Goal: Task Accomplishment & Management: Manage account settings

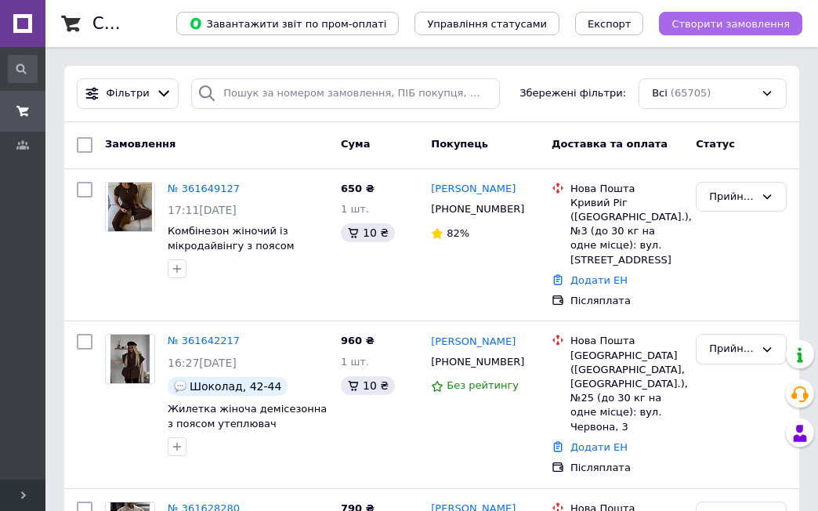
click at [737, 16] on button "Створити замовлення" at bounding box center [730, 23] width 143 height 23
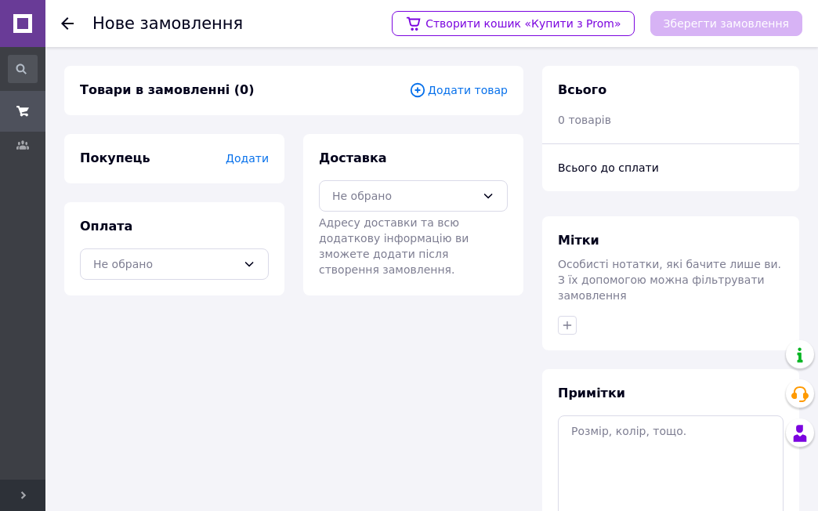
click at [480, 88] on span "Додати товар" at bounding box center [458, 89] width 99 height 17
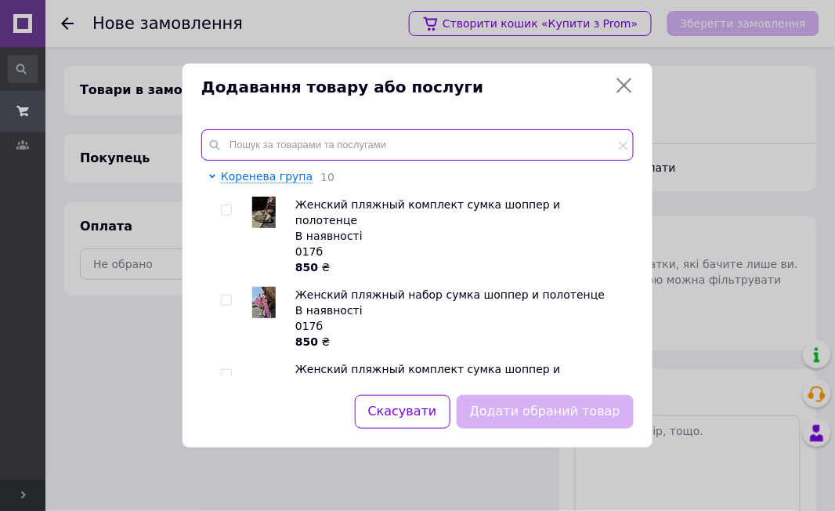
click at [315, 148] on input "text" at bounding box center [417, 144] width 432 height 31
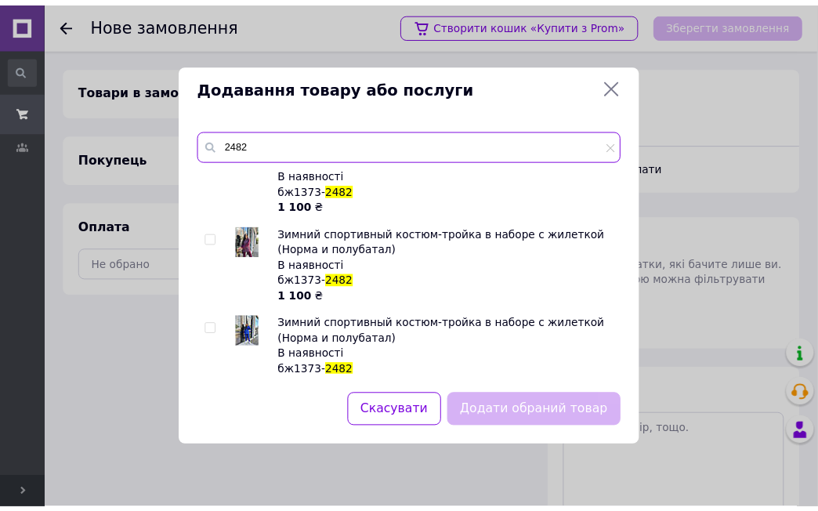
scroll to position [51, 0]
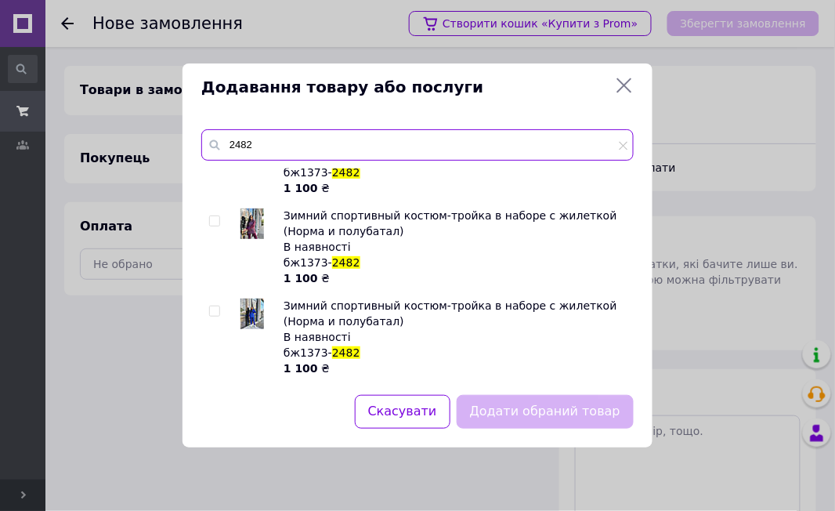
type input "2482"
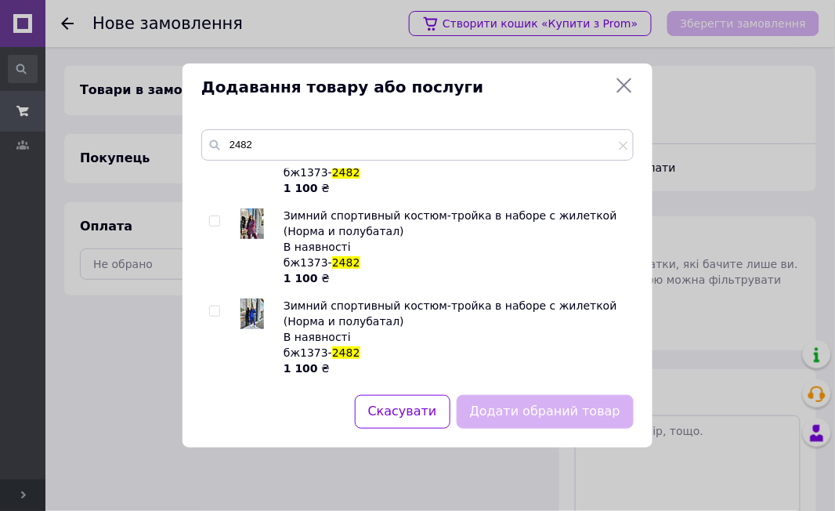
click at [215, 310] on input "checkbox" at bounding box center [214, 311] width 10 height 10
checkbox input "true"
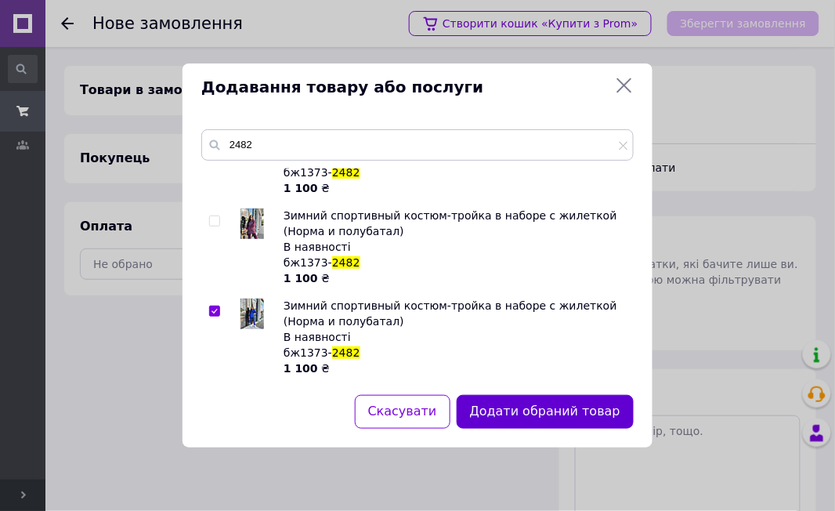
click at [574, 414] on button "Додати обраний товар" at bounding box center [545, 412] width 177 height 34
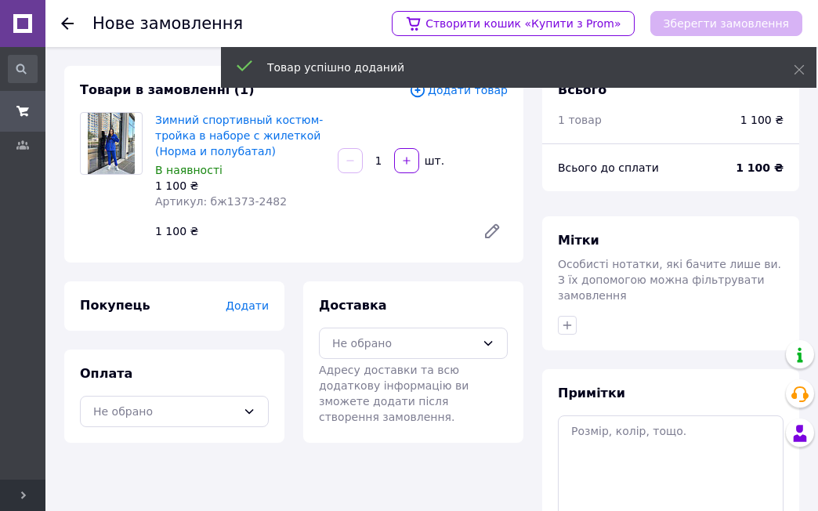
click at [251, 304] on span "Додати" at bounding box center [247, 305] width 43 height 13
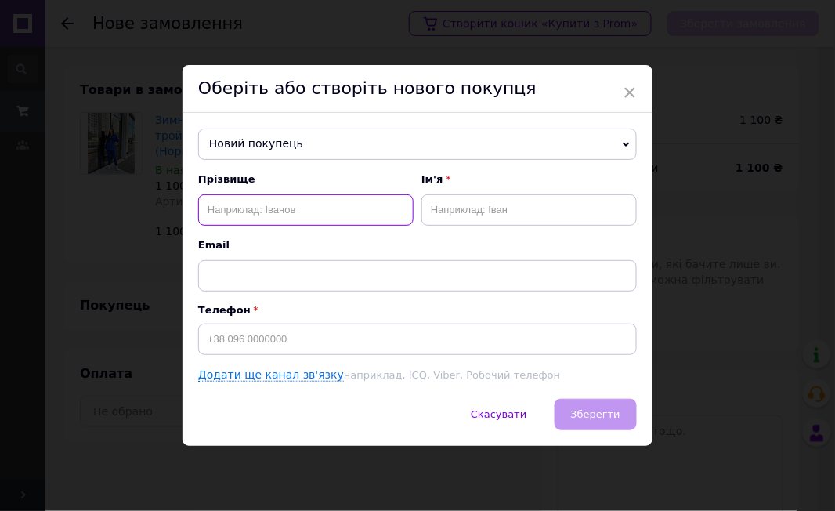
click at [241, 204] on input "text" at bounding box center [305, 209] width 215 height 31
type input "[PERSON_NAME]"
click at [524, 208] on input "text" at bounding box center [528, 209] width 215 height 31
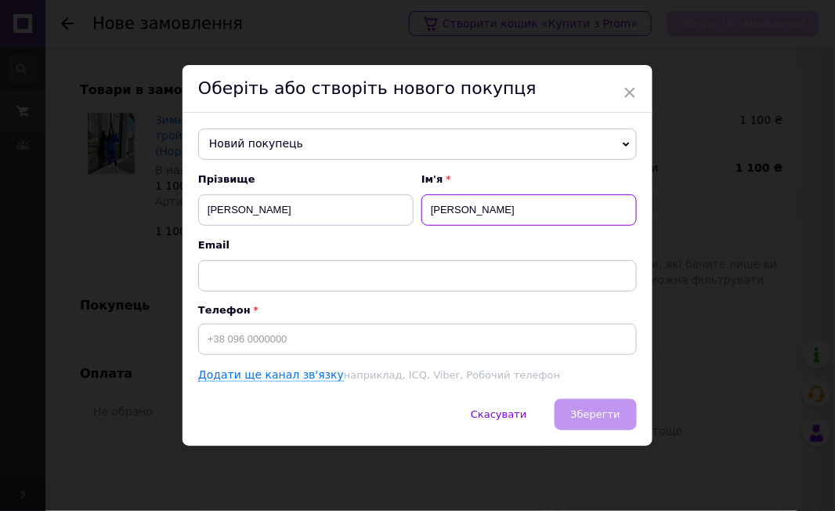
type input "[PERSON_NAME]"
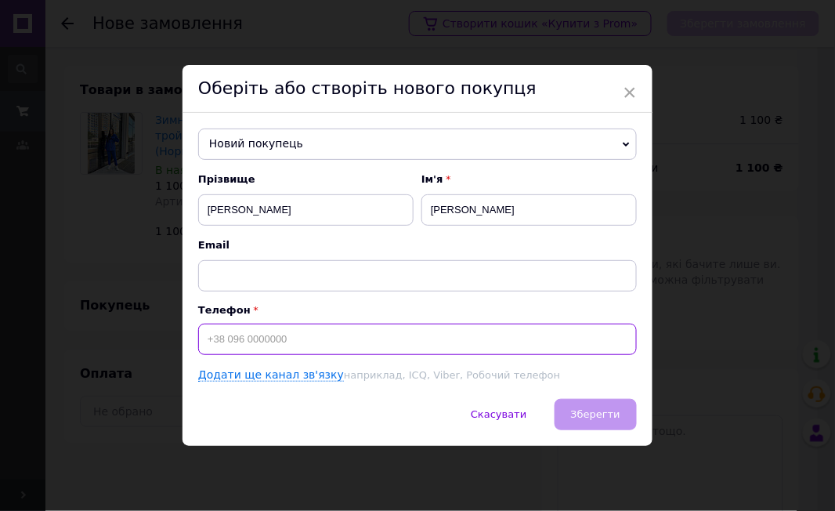
click at [255, 355] on input at bounding box center [417, 338] width 439 height 31
type input "[PHONE_NUMBER]"
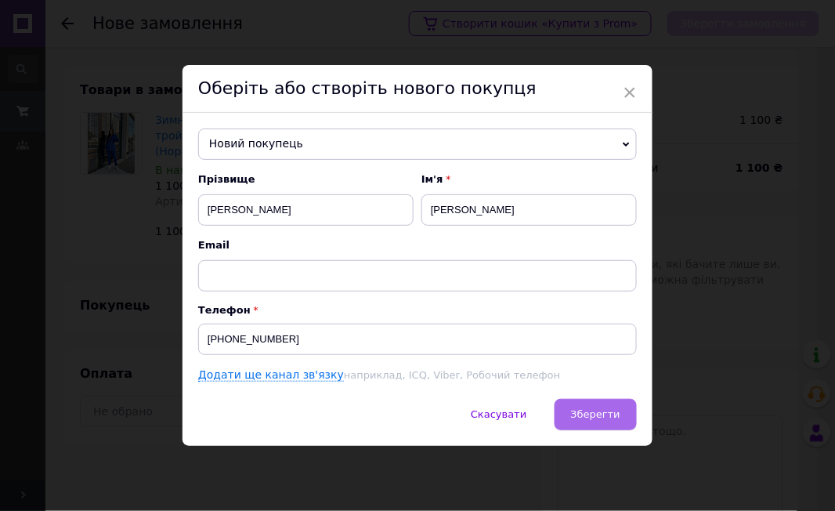
click at [587, 417] on span "Зберегти" at bounding box center [595, 414] width 49 height 12
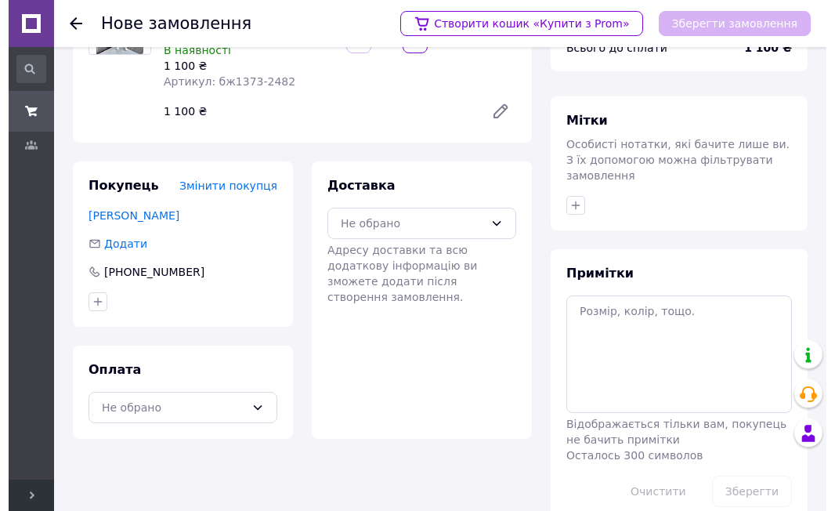
scroll to position [136, 0]
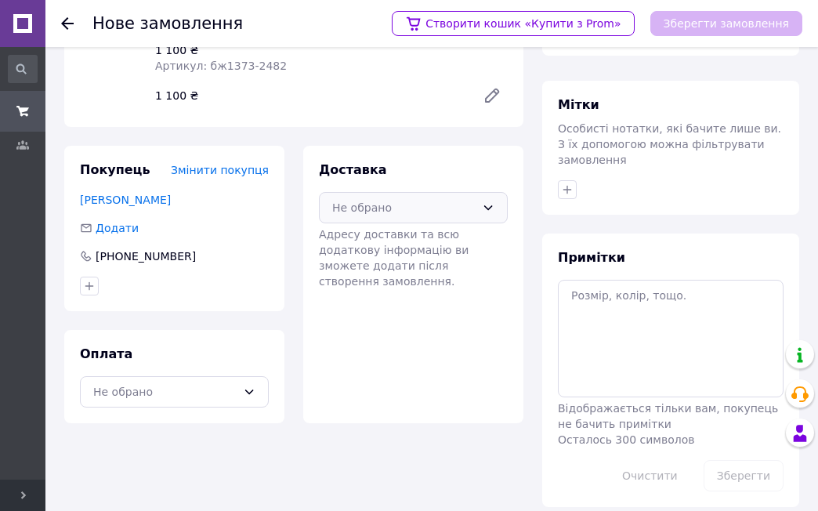
click at [349, 199] on div "Не обрано" at bounding box center [403, 207] width 143 height 17
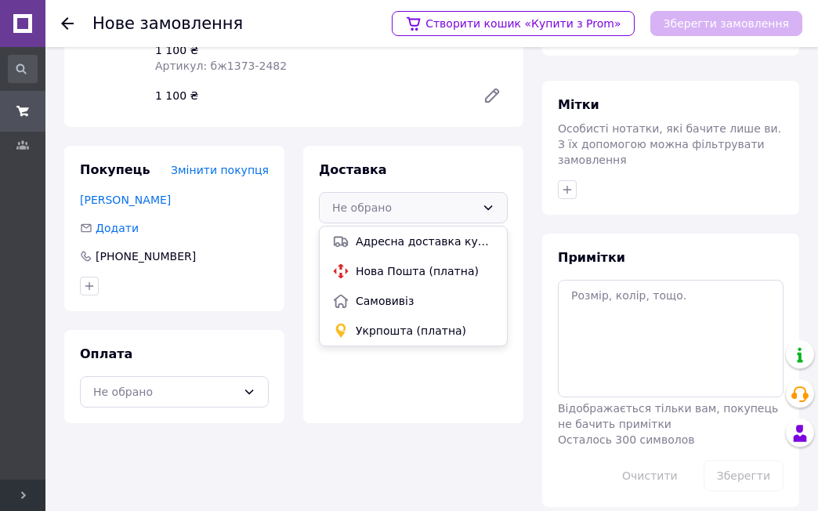
click at [365, 263] on span "Нова Пошта (платна)" at bounding box center [425, 271] width 139 height 16
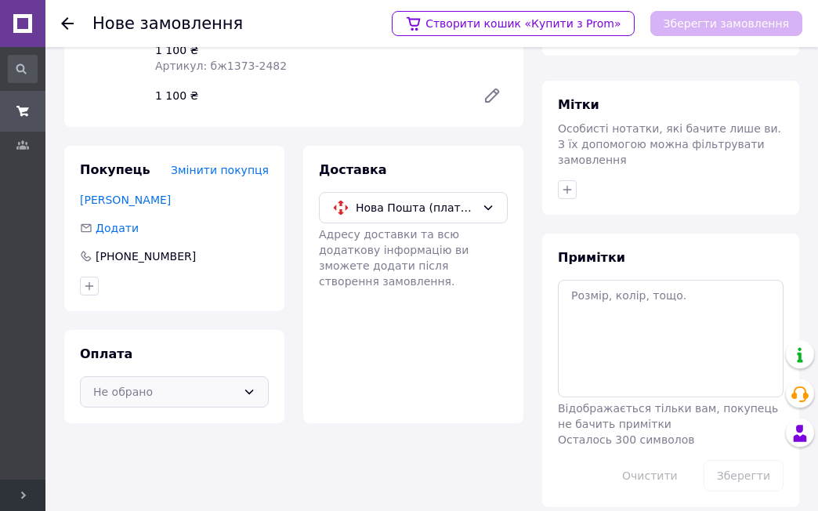
click at [157, 383] on div "Не обрано" at bounding box center [164, 391] width 143 height 17
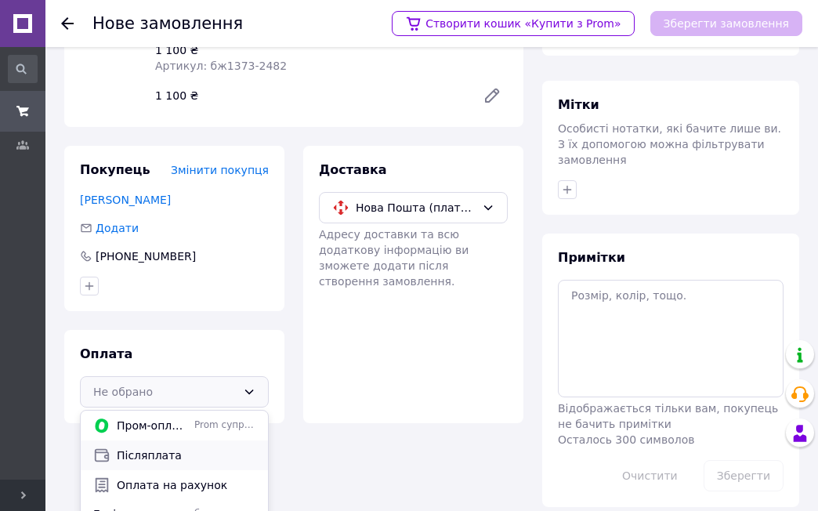
click at [146, 452] on span "Післяплата" at bounding box center [186, 455] width 139 height 16
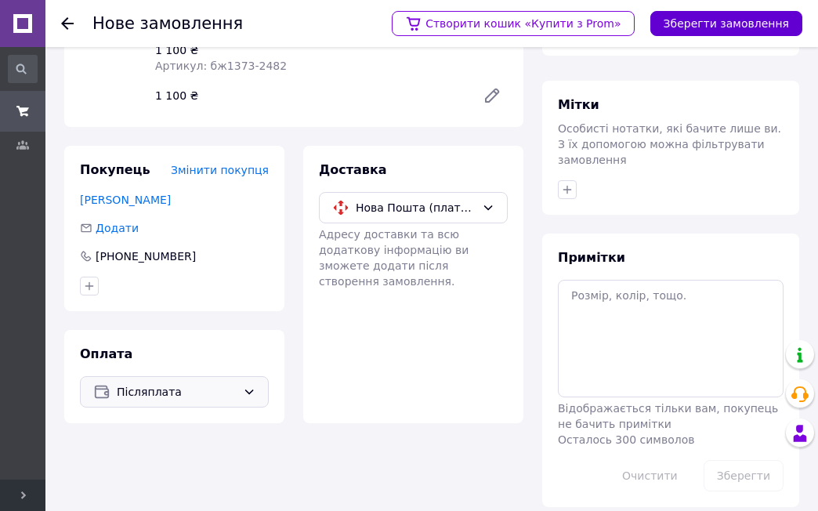
click at [711, 26] on button "Зберегти замовлення" at bounding box center [726, 23] width 152 height 25
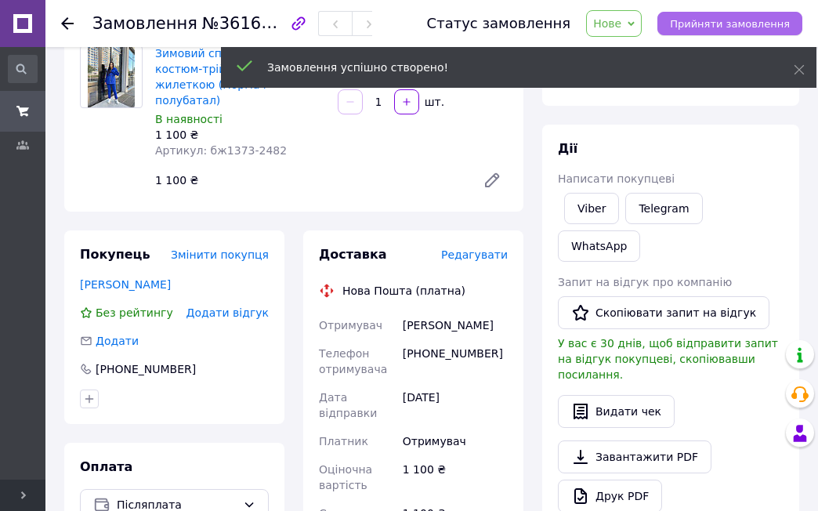
click at [728, 16] on button "Прийняти замовлення" at bounding box center [729, 23] width 145 height 23
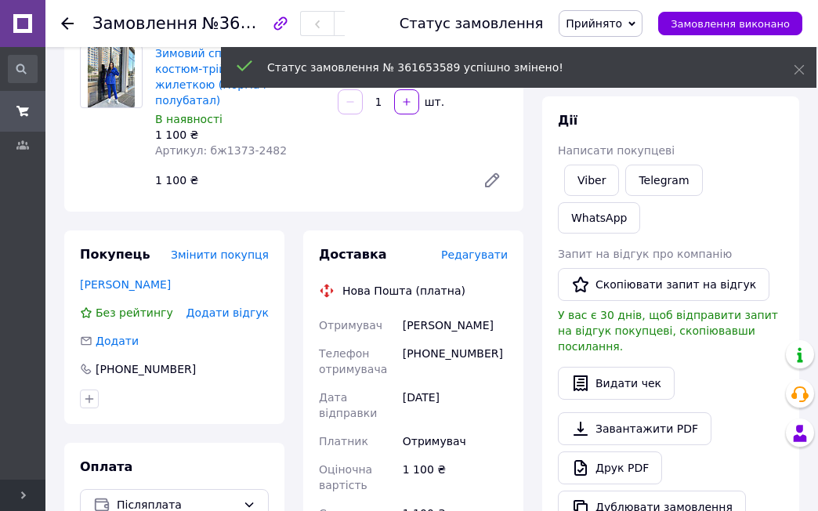
click at [473, 248] on span "Редагувати" at bounding box center [474, 254] width 67 height 13
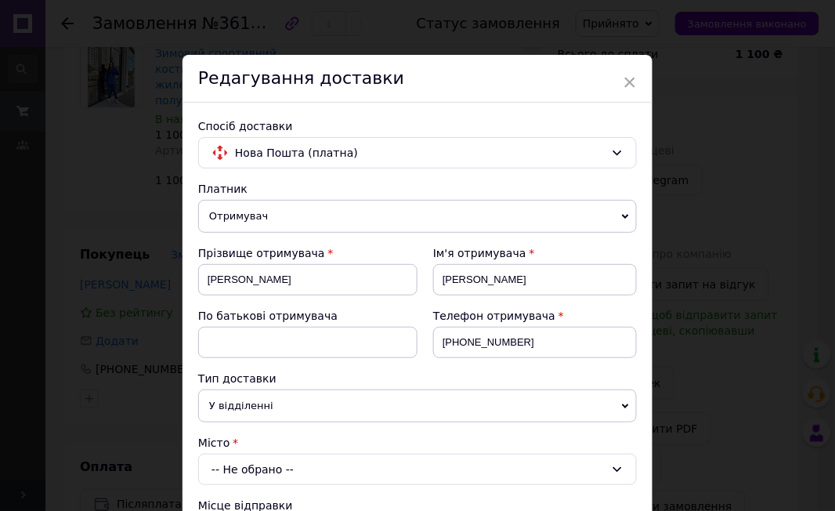
scroll to position [104, 0]
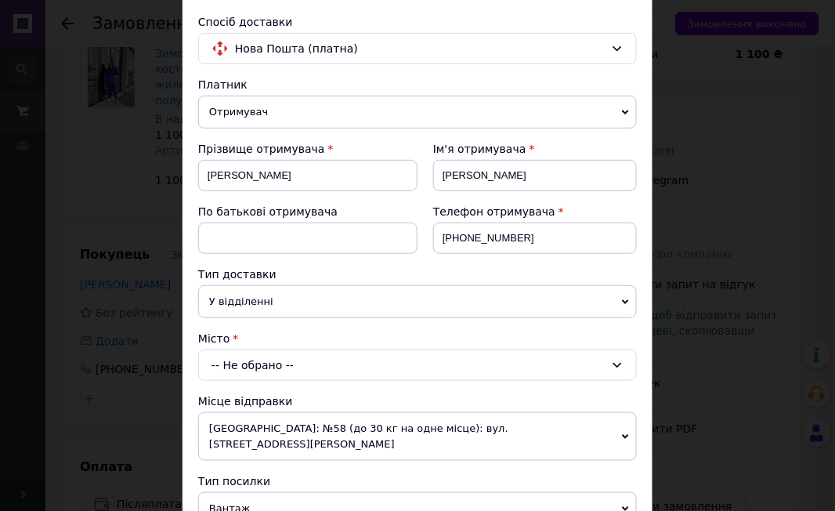
click at [258, 364] on div "-- Не обрано --" at bounding box center [417, 364] width 439 height 31
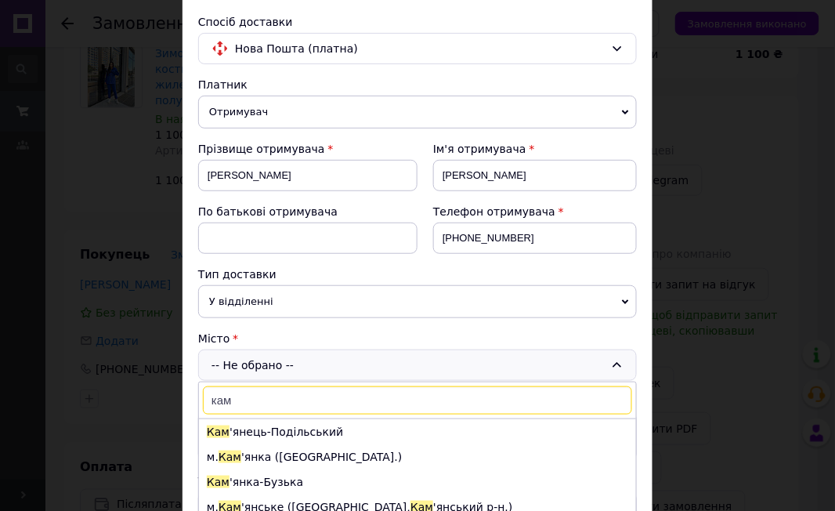
scroll to position [208, 0]
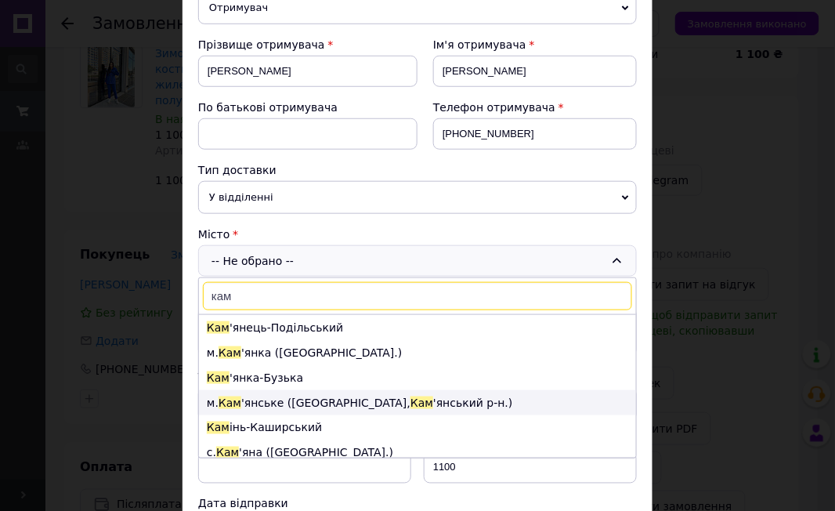
type input "кам"
click at [298, 402] on li "м. [GEOGRAPHIC_DATA] ([GEOGRAPHIC_DATA], [GEOGRAPHIC_DATA].)" at bounding box center [417, 402] width 437 height 25
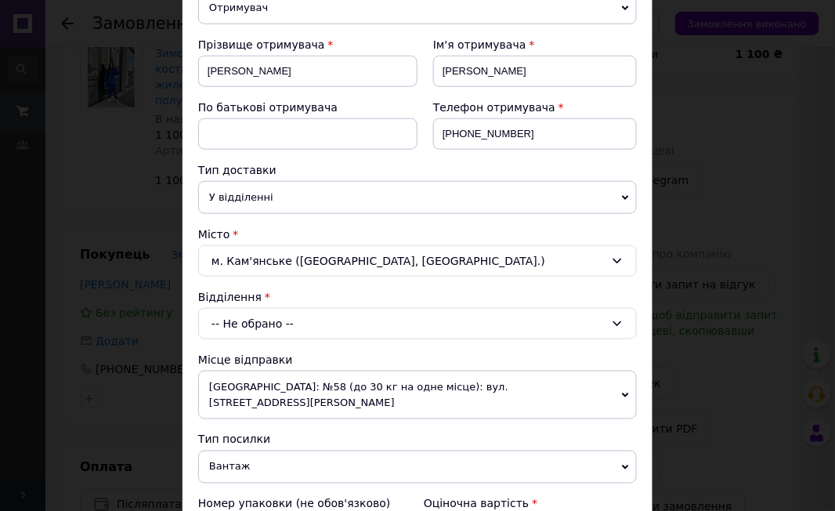
click at [266, 323] on div "-- Не обрано --" at bounding box center [417, 323] width 439 height 31
click at [255, 323] on div "-- Не обрано --" at bounding box center [417, 323] width 439 height 31
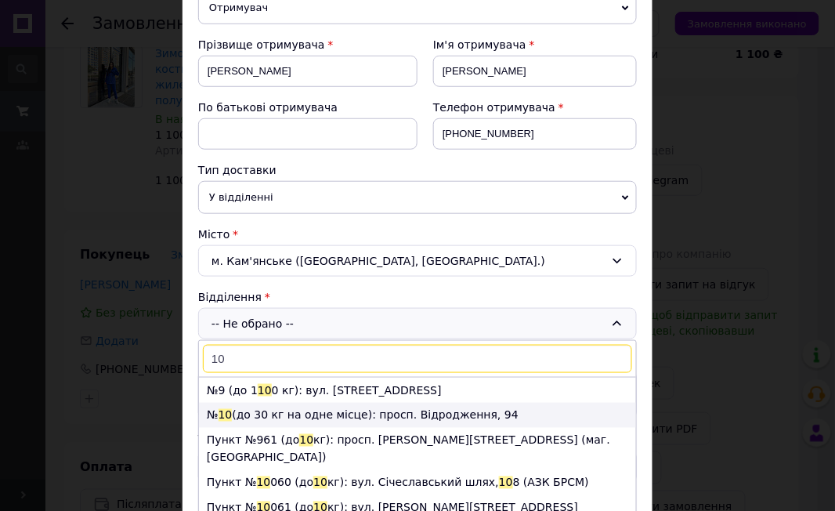
type input "10"
click at [267, 417] on li "№ 10 (до 30 кг на одне місце): просп. Відродження, 94" at bounding box center [417, 415] width 437 height 25
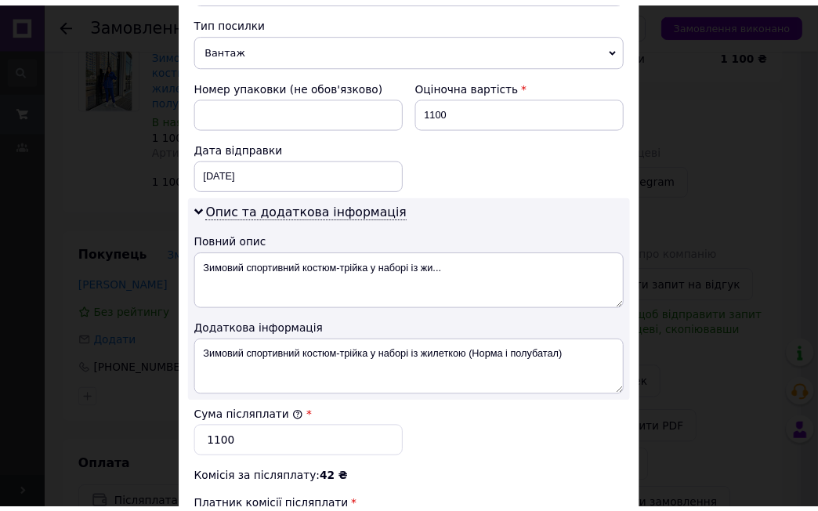
scroll to position [869, 0]
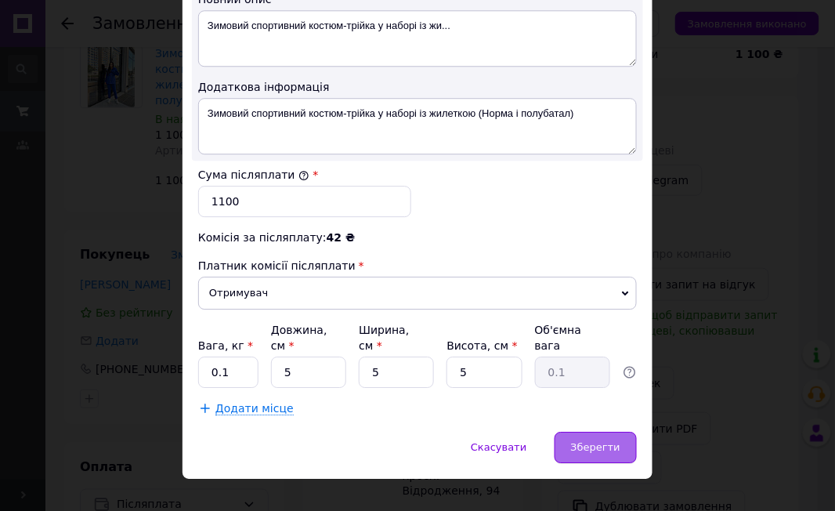
click at [594, 441] on span "Зберегти" at bounding box center [595, 447] width 49 height 12
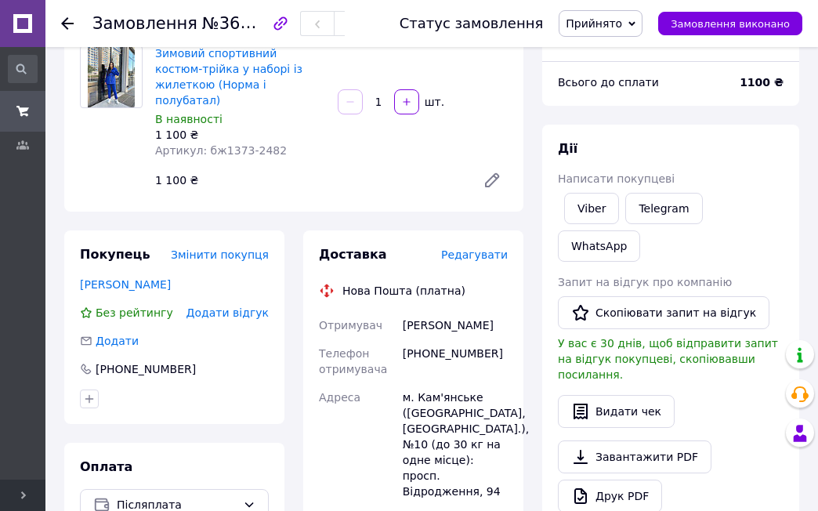
click at [32, 14] on link at bounding box center [22, 23] width 45 height 47
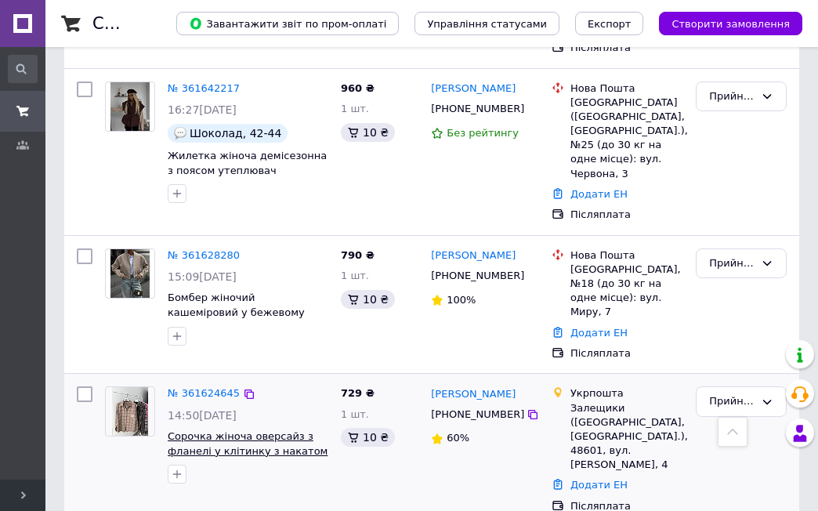
scroll to position [627, 0]
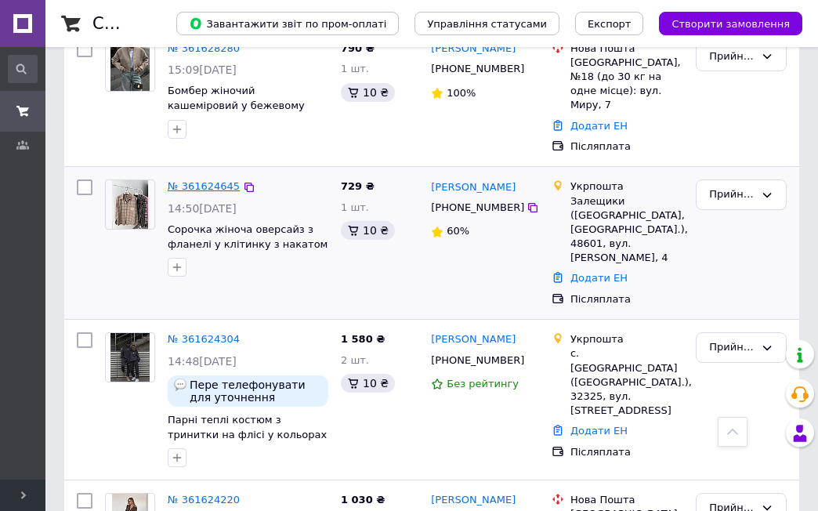
click at [205, 180] on link "№ 361624645" at bounding box center [204, 186] width 72 height 12
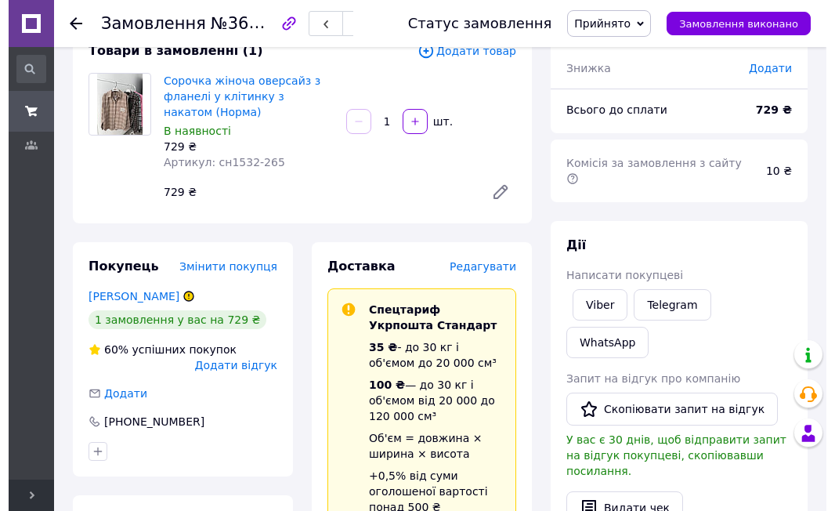
scroll to position [104, 0]
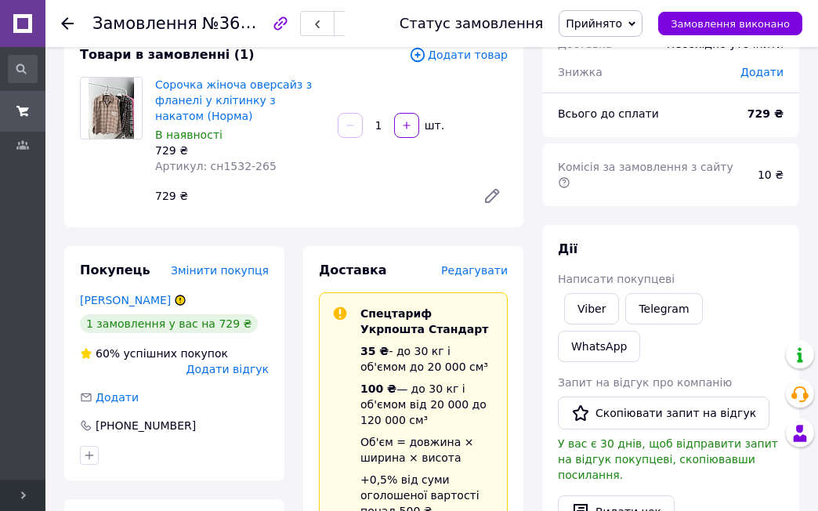
click at [468, 271] on span "Редагувати" at bounding box center [474, 270] width 67 height 13
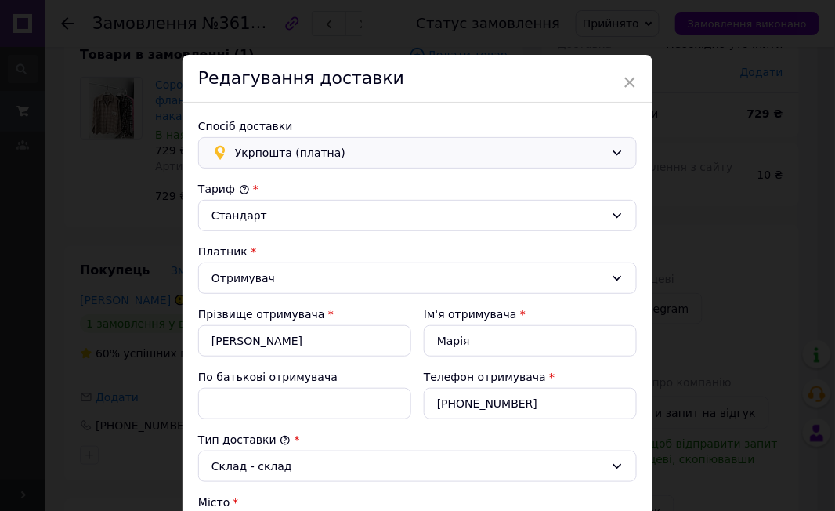
click at [288, 151] on span "Укрпошта (платна)" at bounding box center [420, 152] width 370 height 17
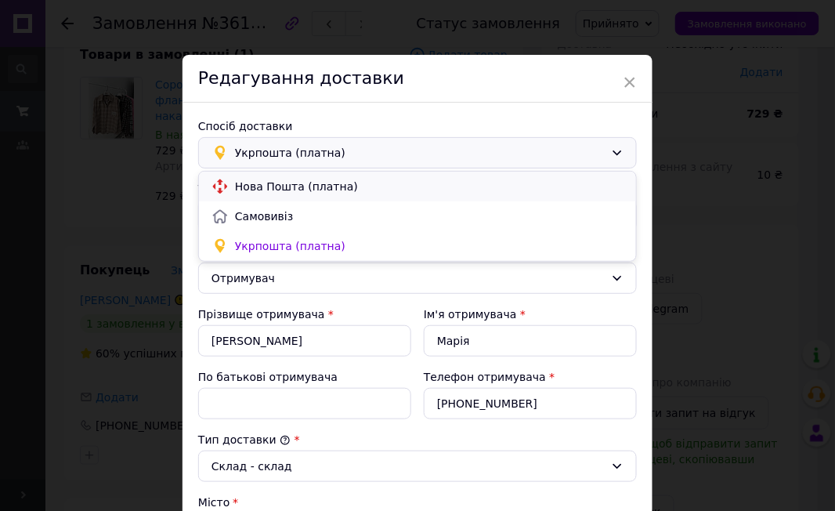
click at [282, 191] on span "Нова Пошта (платна)" at bounding box center [429, 187] width 389 height 16
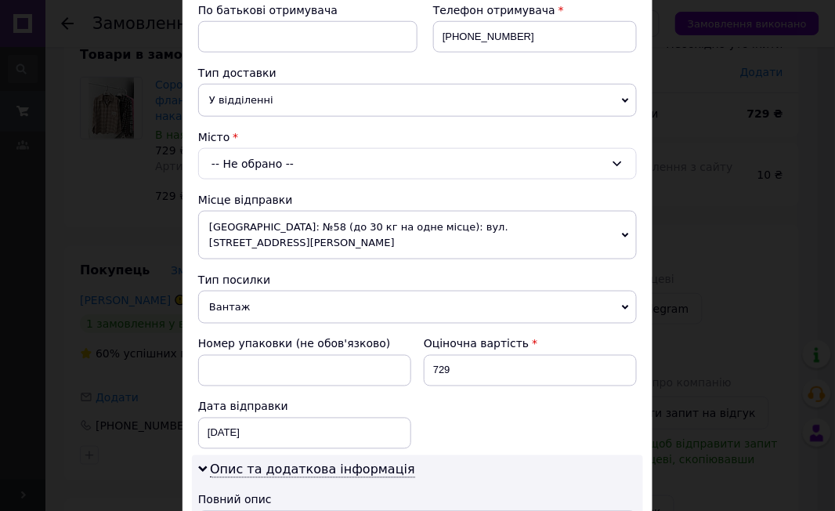
scroll to position [313, 0]
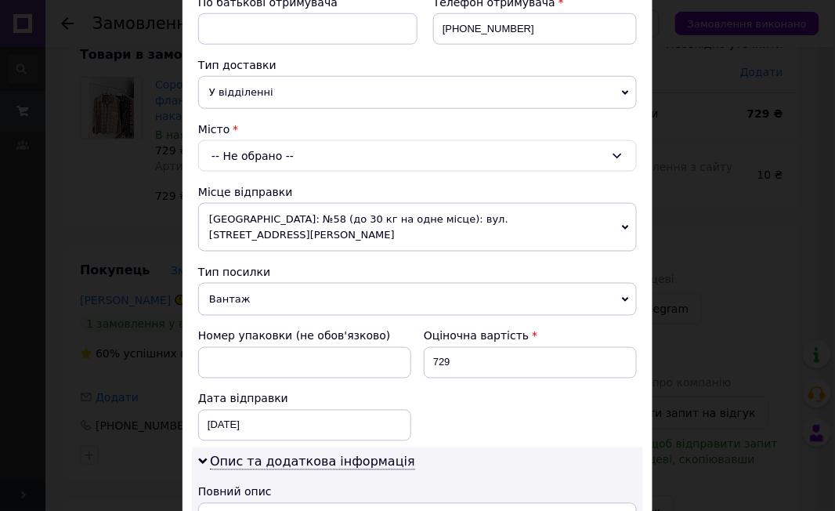
click at [248, 161] on div "-- Не обрано --" at bounding box center [417, 155] width 439 height 31
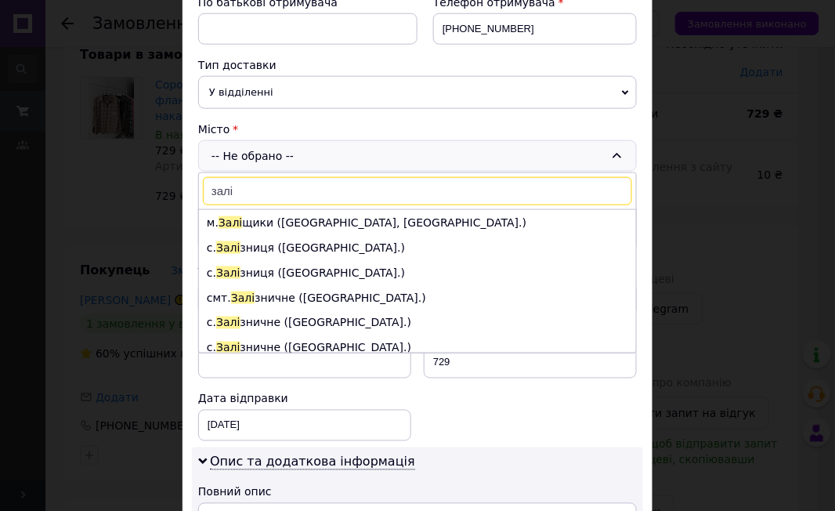
type input "заліщ"
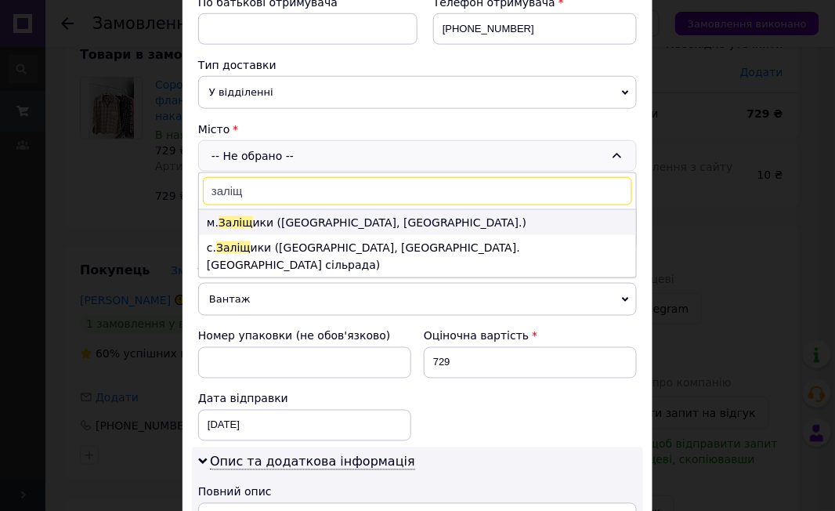
click at [304, 222] on li "м. Заліщ ики ([GEOGRAPHIC_DATA], [GEOGRAPHIC_DATA].)" at bounding box center [417, 222] width 437 height 25
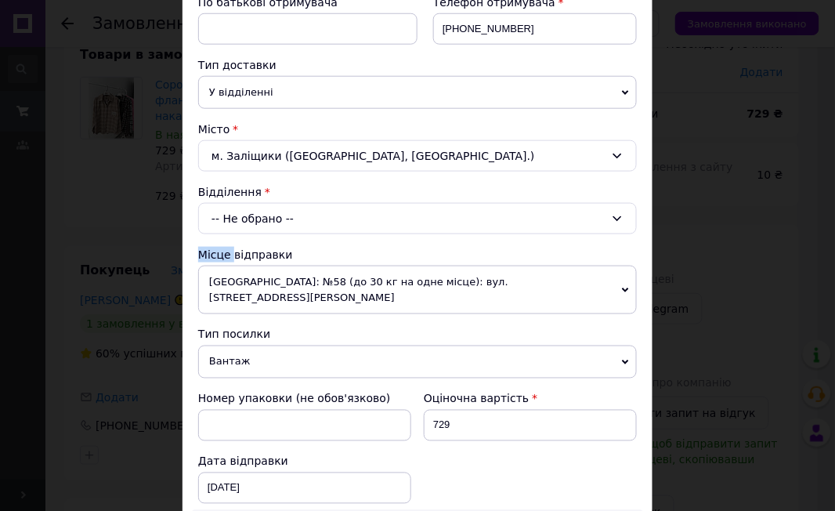
click at [269, 218] on div "-- Не обрано --" at bounding box center [417, 218] width 439 height 31
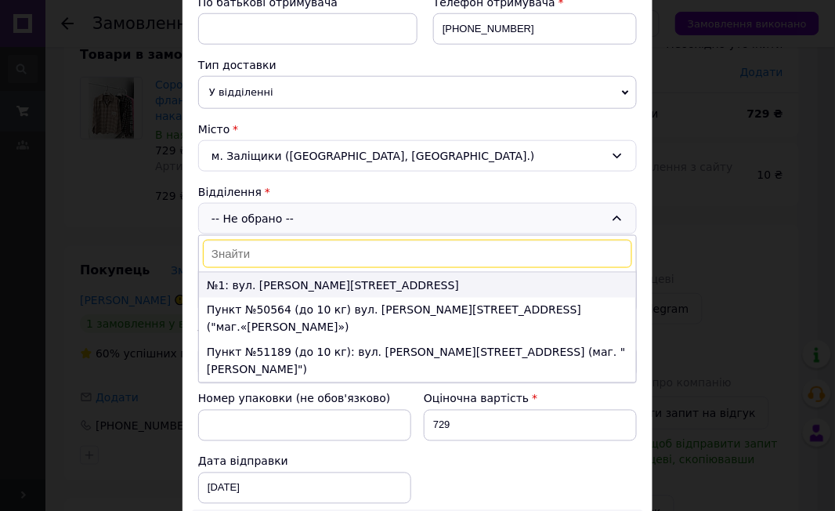
click at [296, 286] on li "№1: вул. [PERSON_NAME][STREET_ADDRESS]" at bounding box center [417, 285] width 437 height 25
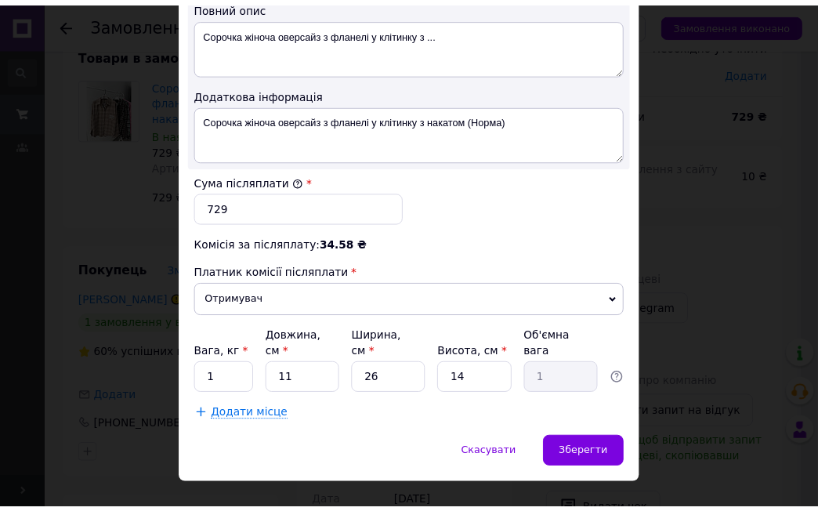
scroll to position [869, 0]
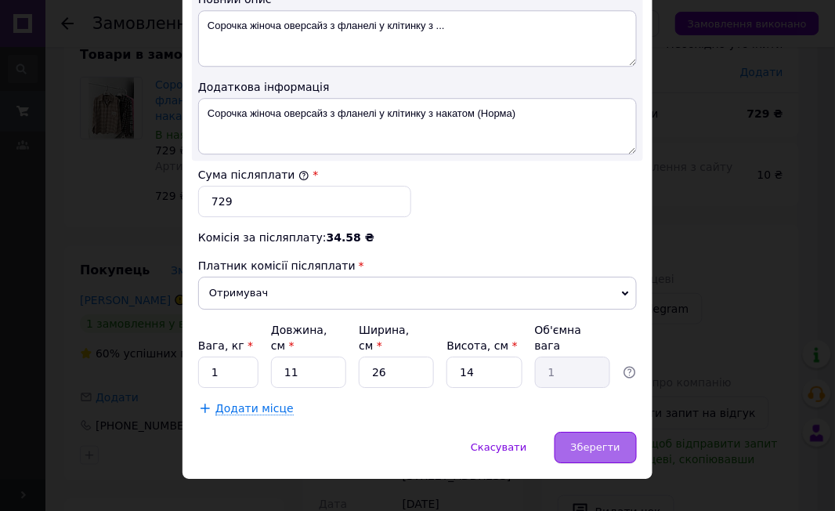
click at [562, 432] on div "Зберегти" at bounding box center [596, 447] width 82 height 31
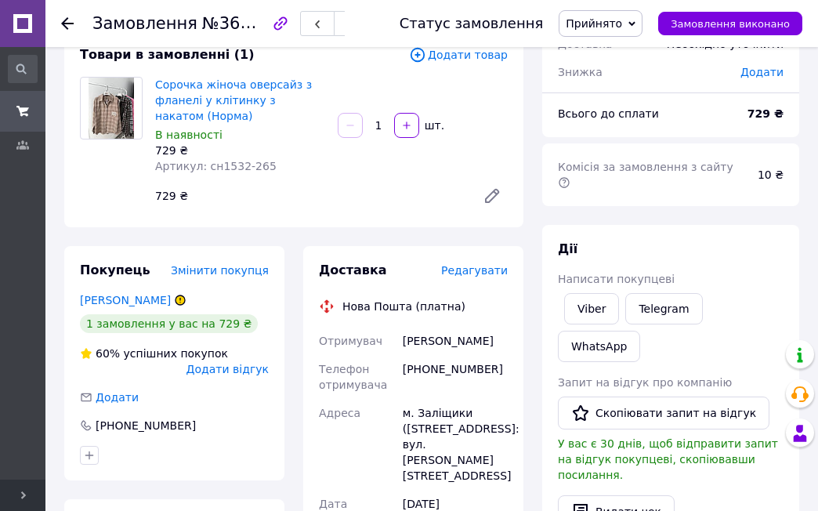
click at [10, 16] on link at bounding box center [22, 23] width 45 height 47
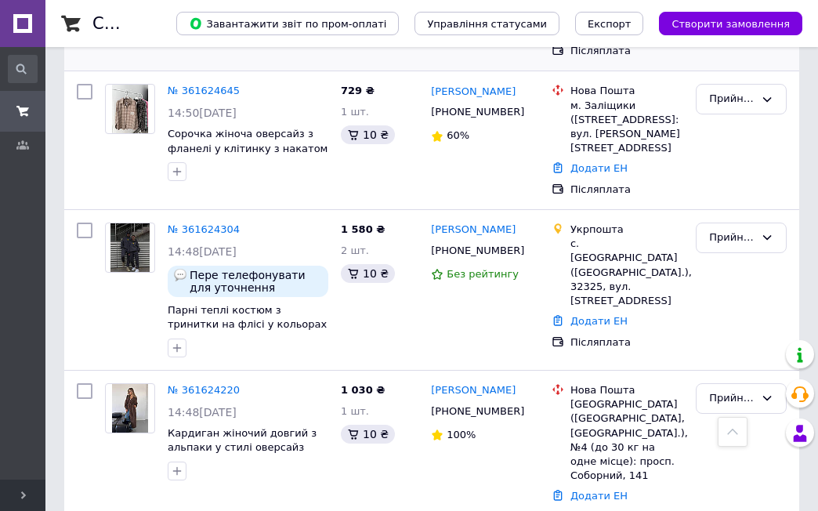
scroll to position [731, 0]
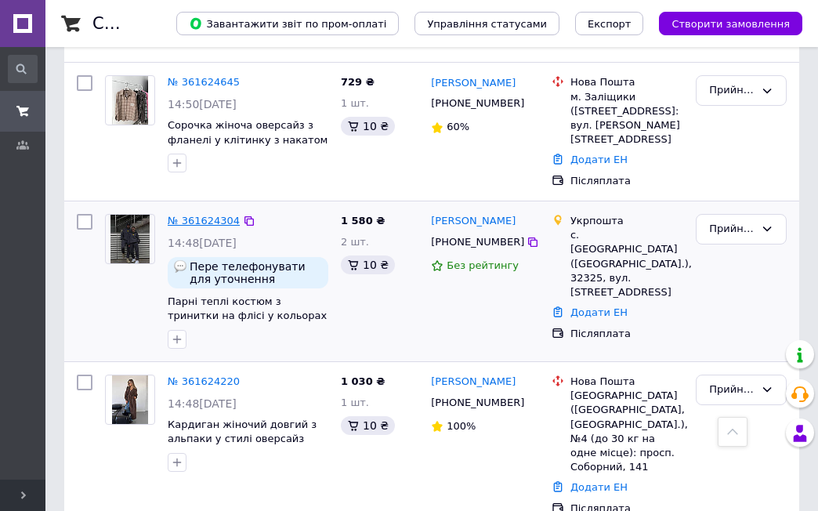
click at [210, 215] on link "№ 361624304" at bounding box center [204, 221] width 72 height 12
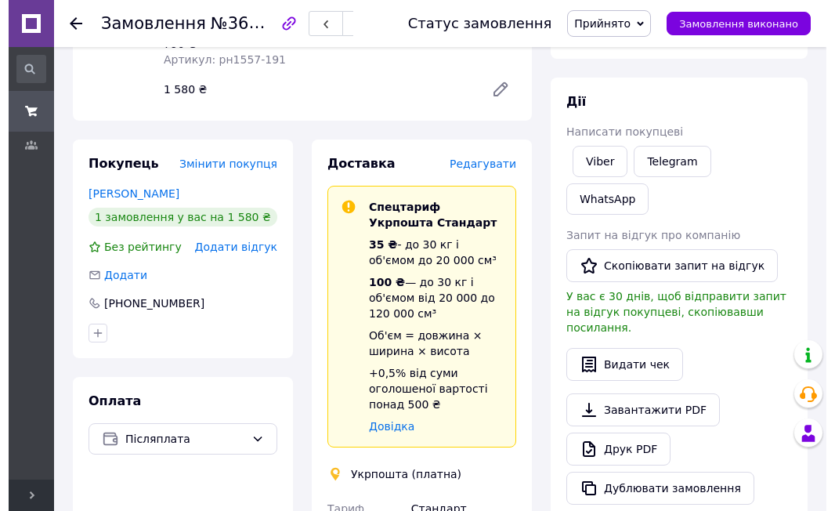
scroll to position [251, 0]
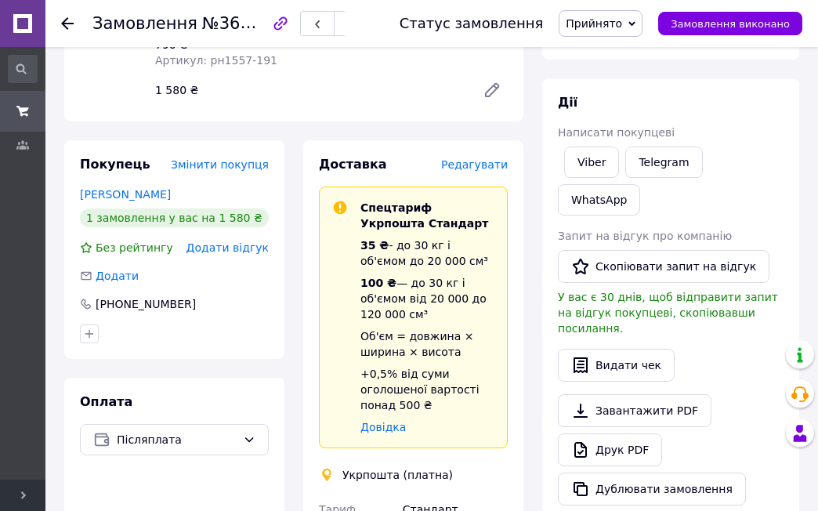
click at [484, 158] on span "Редагувати" at bounding box center [474, 164] width 67 height 13
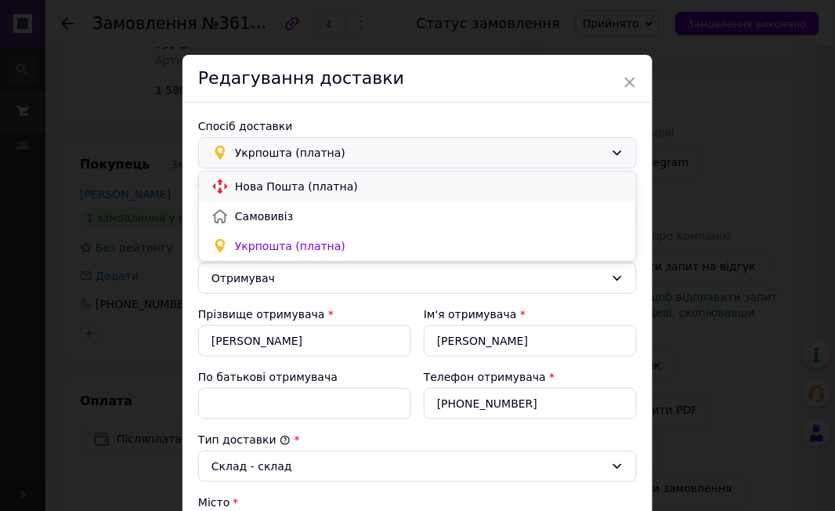
click at [263, 179] on span "Нова Пошта (платна)" at bounding box center [429, 187] width 389 height 16
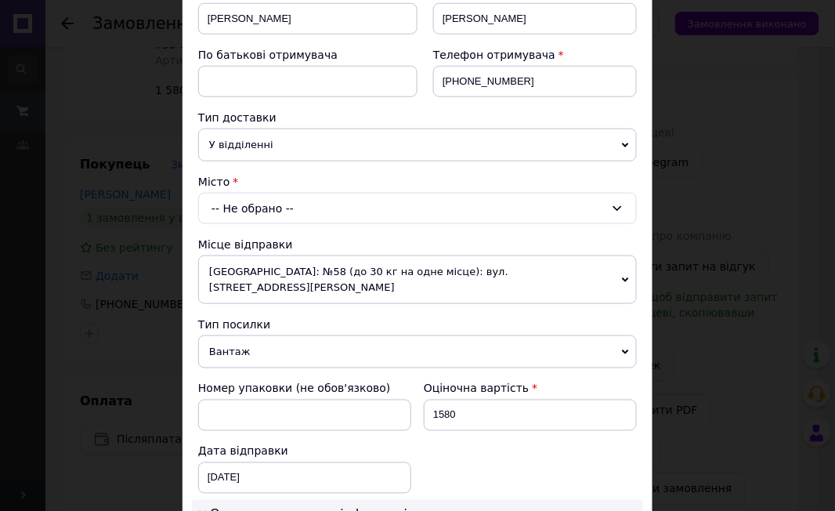
scroll to position [313, 0]
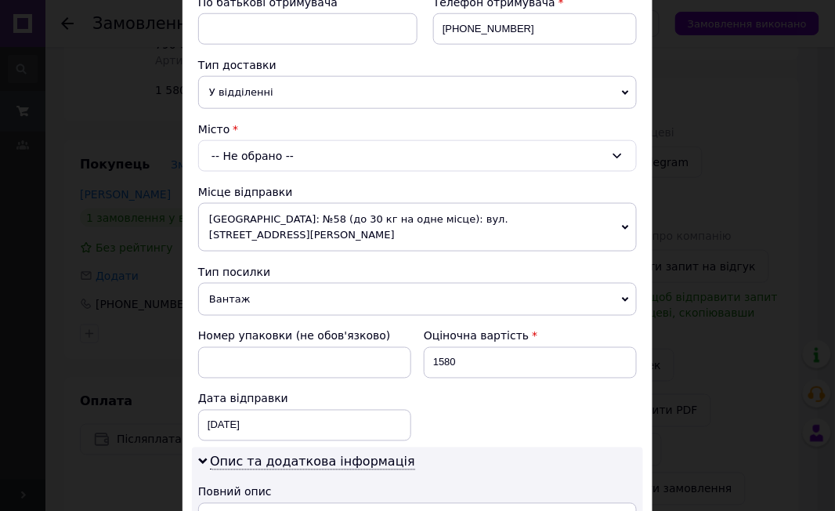
click at [229, 161] on div "-- Не обрано --" at bounding box center [417, 155] width 439 height 31
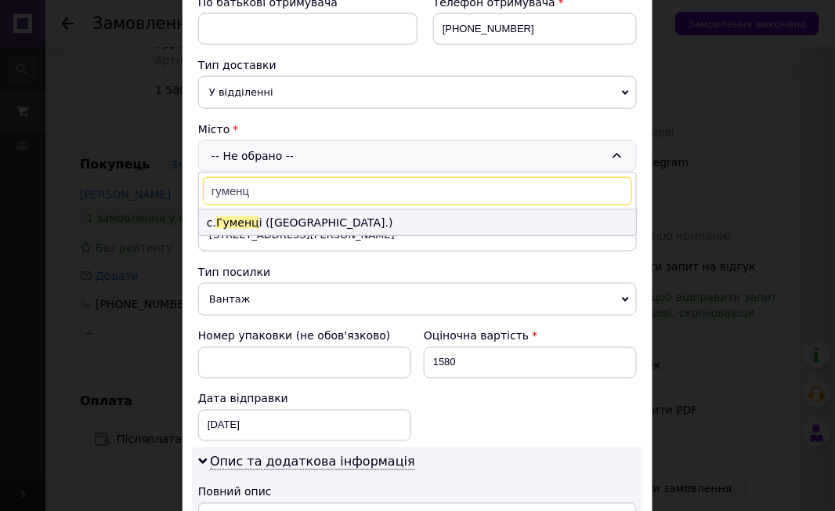
type input "гуменц"
click at [276, 229] on li "с. [GEOGRAPHIC_DATA] і ([GEOGRAPHIC_DATA].)" at bounding box center [417, 222] width 437 height 25
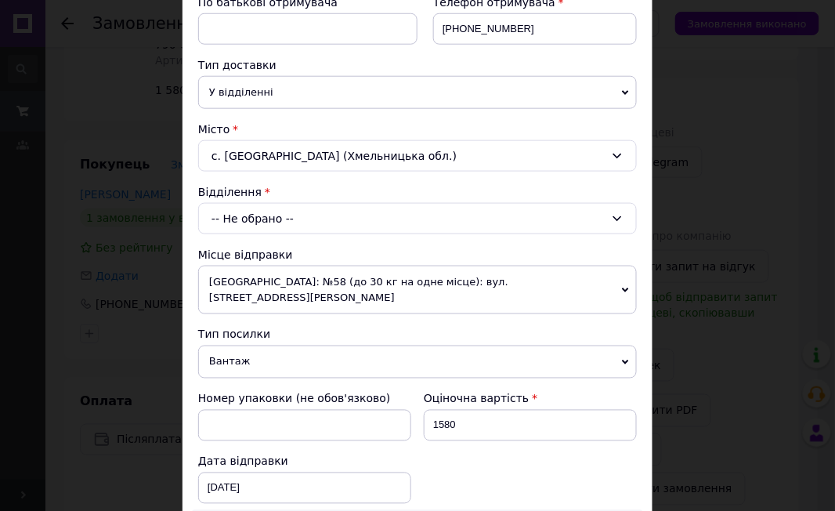
click at [276, 214] on div "-- Не обрано --" at bounding box center [417, 218] width 439 height 31
click at [230, 214] on div "-- Не обрано --" at bounding box center [417, 218] width 439 height 31
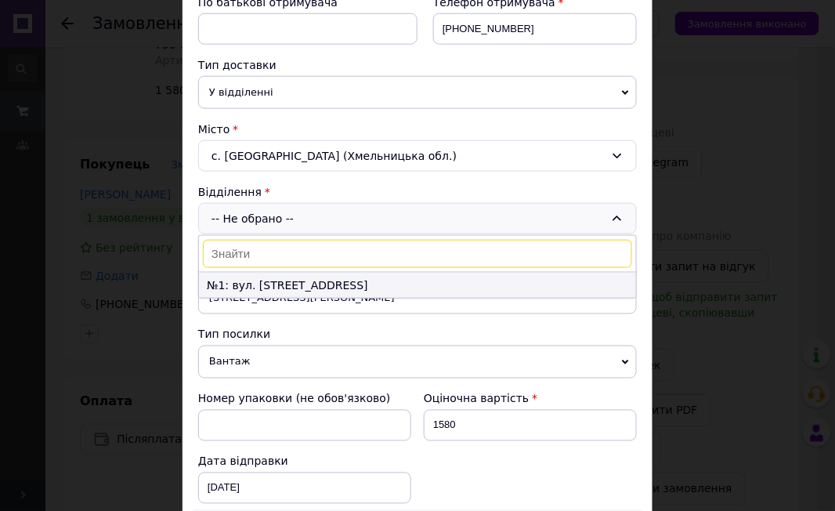
click at [258, 291] on li "№1: вул. [STREET_ADDRESS]" at bounding box center [417, 285] width 437 height 25
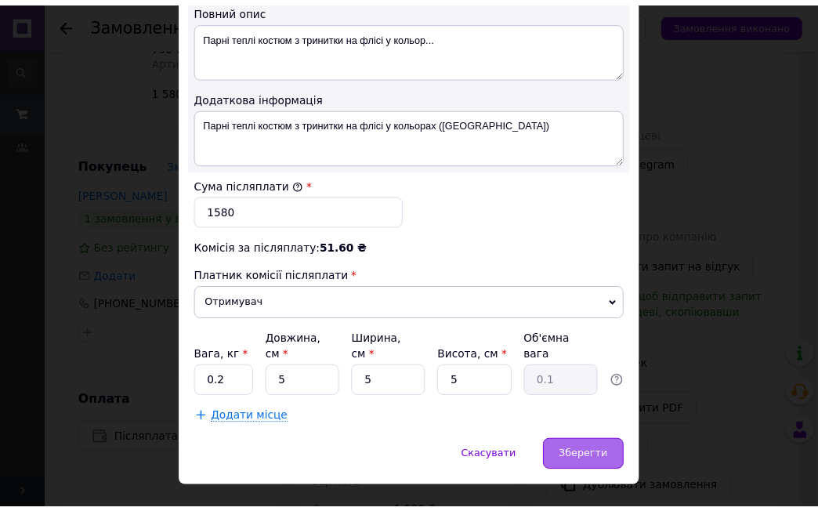
scroll to position [869, 0]
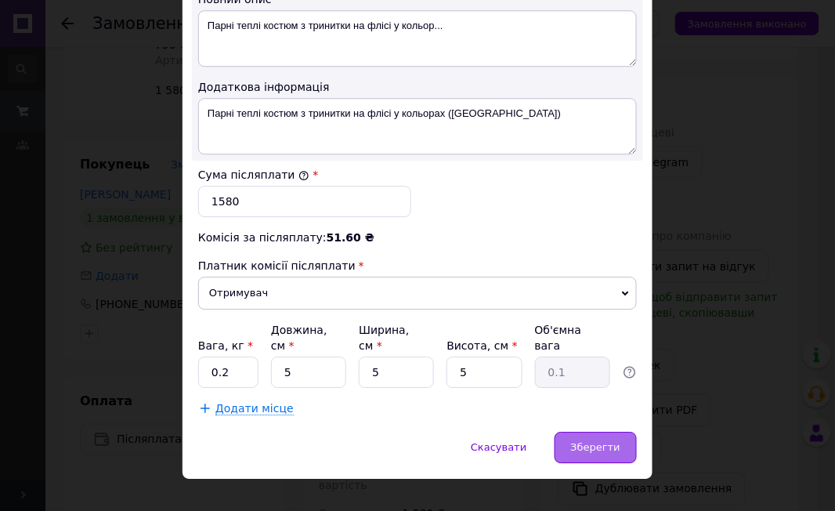
click at [614, 441] on span "Зберегти" at bounding box center [595, 447] width 49 height 12
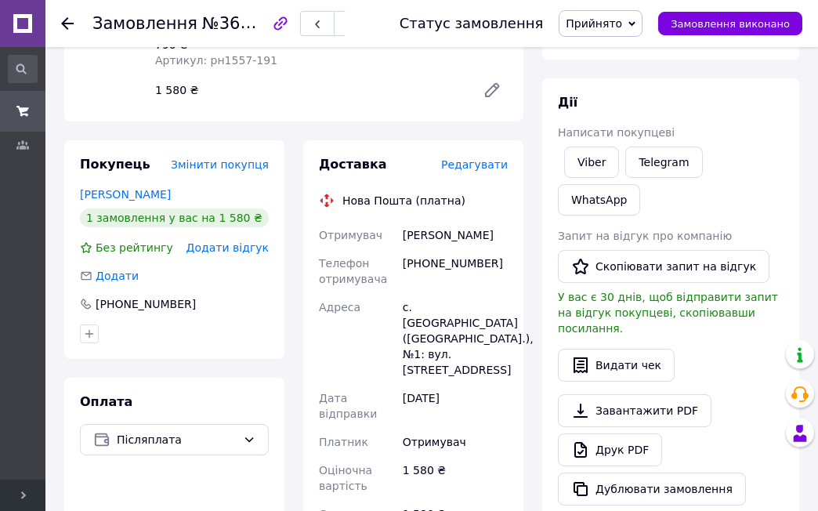
click at [29, 20] on link at bounding box center [22, 23] width 45 height 47
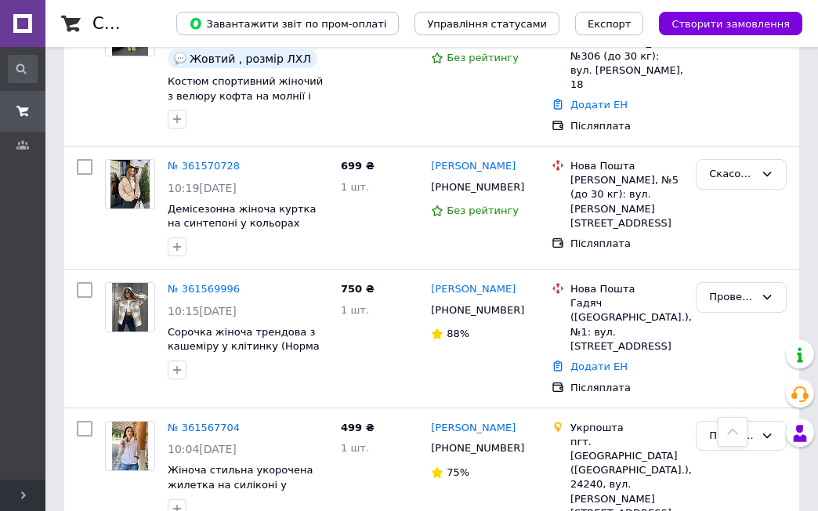
scroll to position [2820, 0]
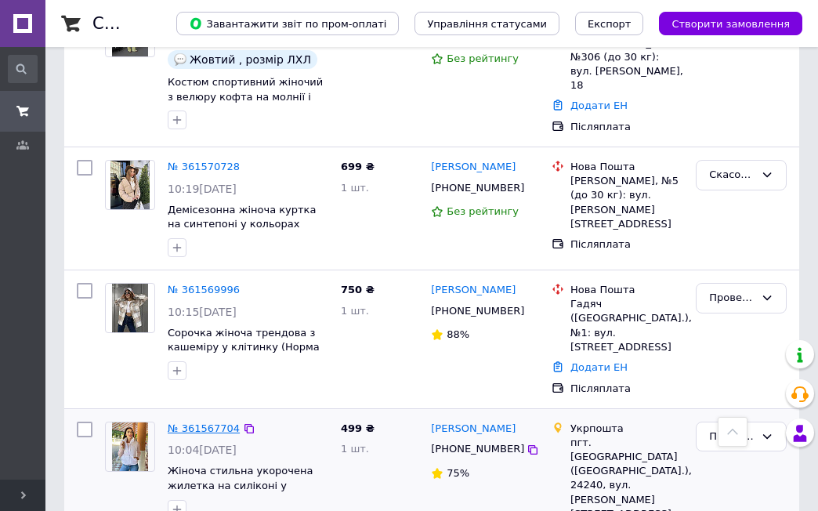
click at [195, 422] on link "№ 361567704" at bounding box center [204, 428] width 72 height 12
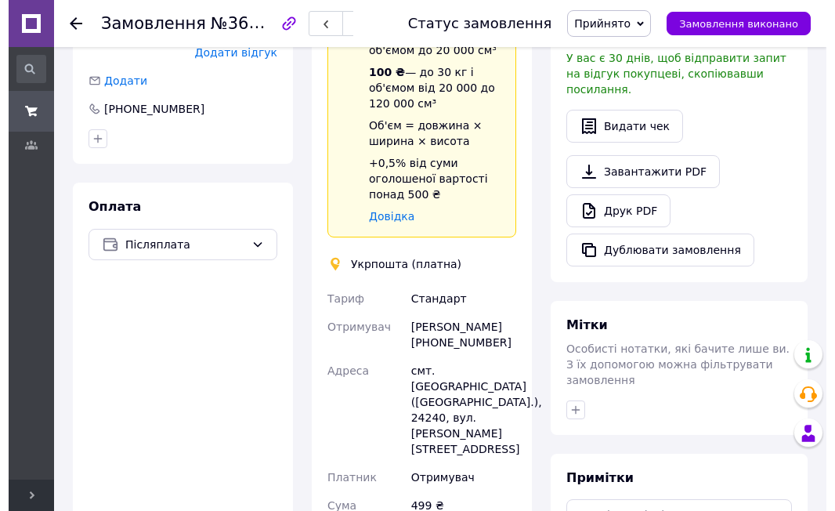
scroll to position [316, 0]
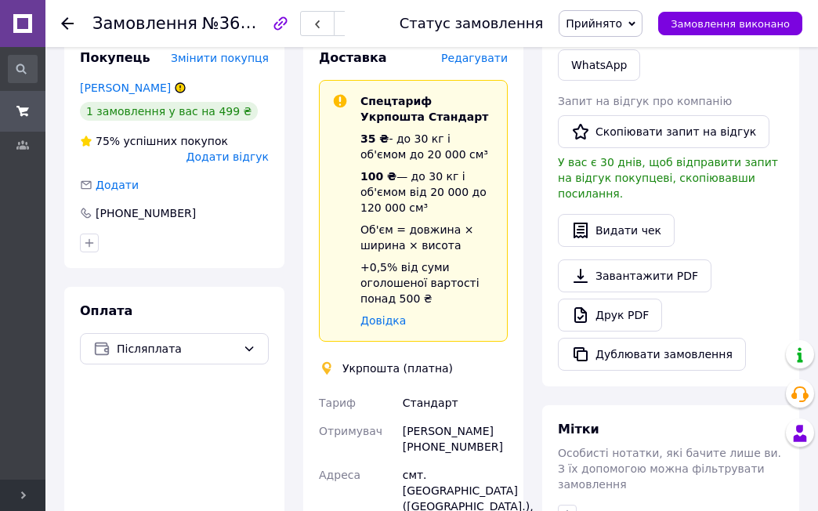
click at [483, 63] on span "Редагувати" at bounding box center [474, 58] width 67 height 13
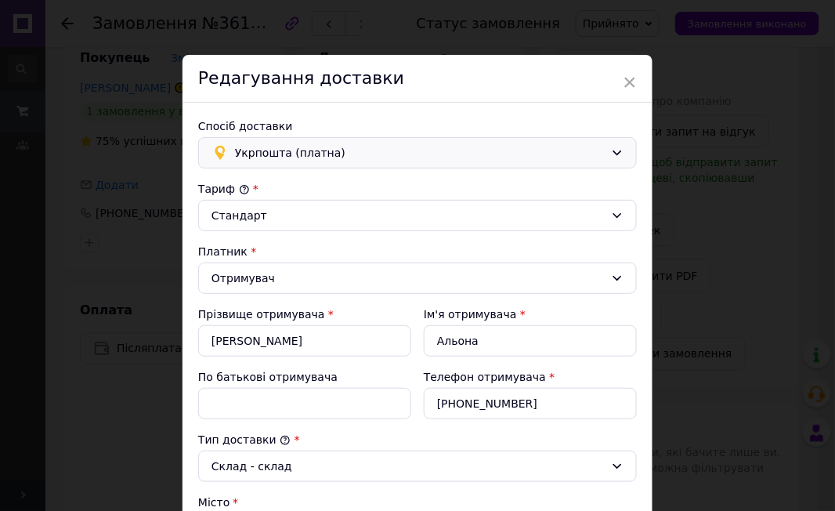
click at [268, 157] on span "Укрпошта (платна)" at bounding box center [420, 152] width 370 height 17
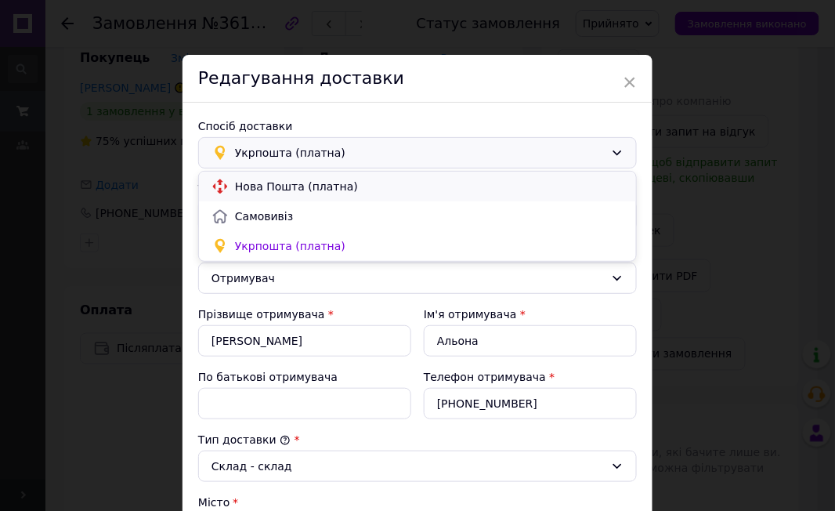
click at [262, 180] on span "Нова Пошта (платна)" at bounding box center [429, 187] width 389 height 16
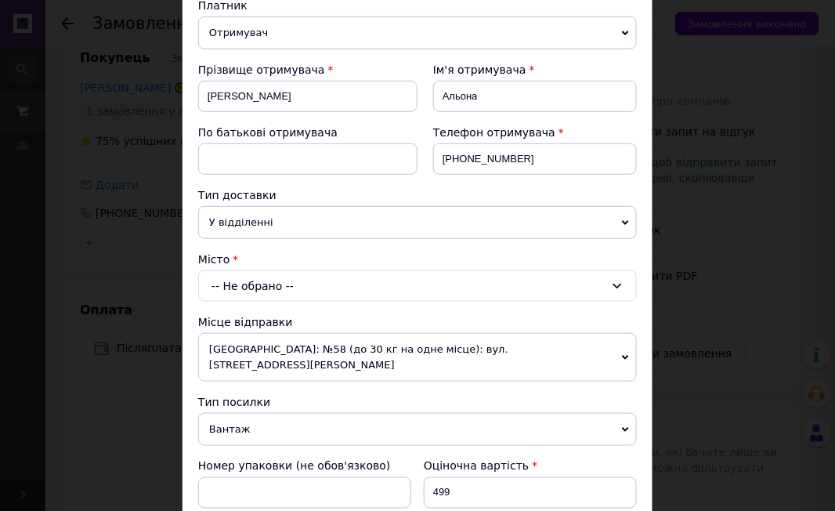
scroll to position [208, 0]
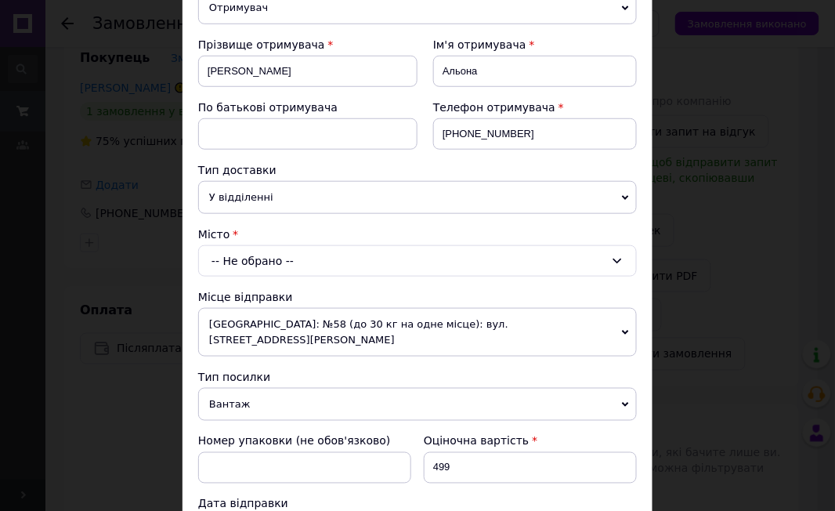
click at [245, 265] on div "-- Не обрано --" at bounding box center [417, 260] width 439 height 31
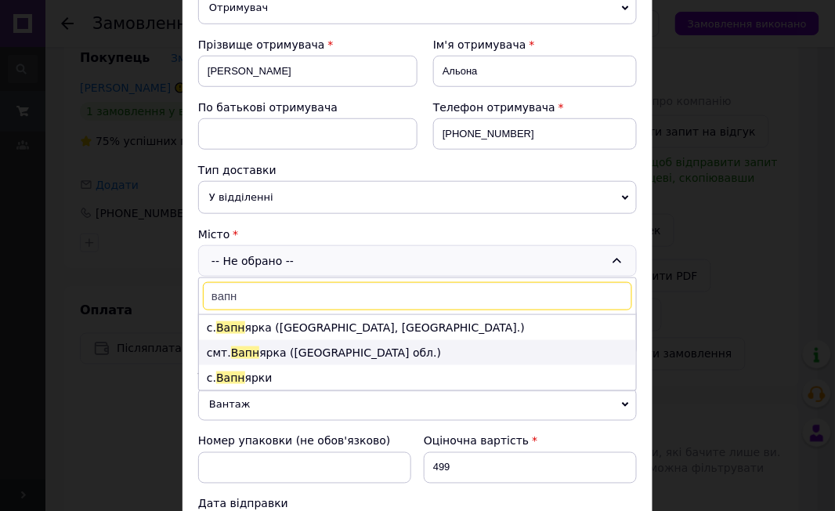
type input "вапн"
click at [274, 359] on li "смт. [GEOGRAPHIC_DATA] ([GEOGRAPHIC_DATA].)" at bounding box center [417, 352] width 437 height 25
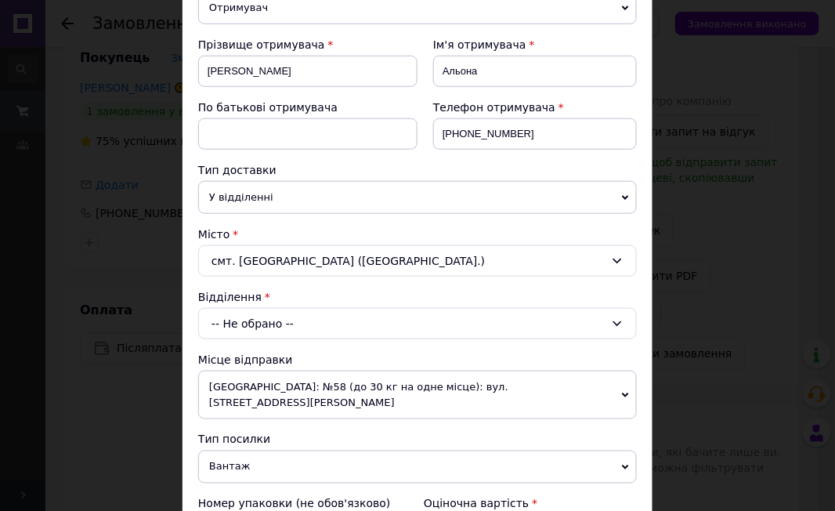
click at [271, 324] on div "-- Не обрано --" at bounding box center [417, 323] width 439 height 31
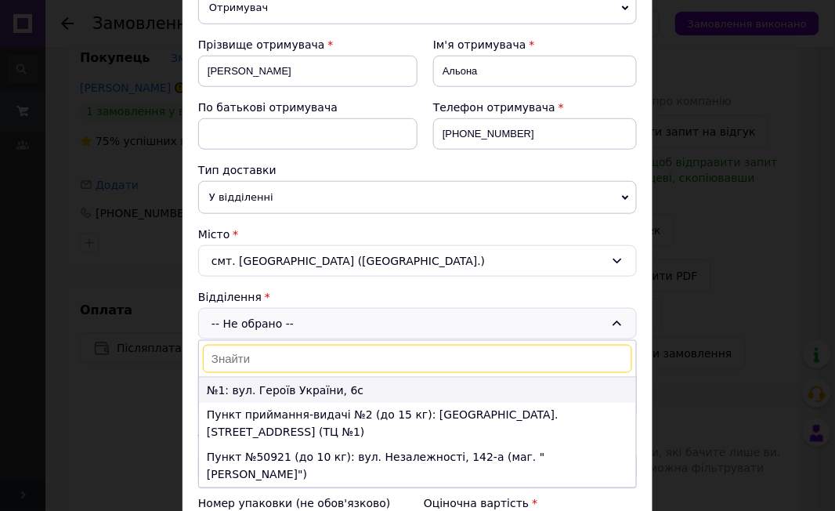
click at [277, 393] on li "№1: вул. Героїв України, 6с" at bounding box center [417, 390] width 437 height 25
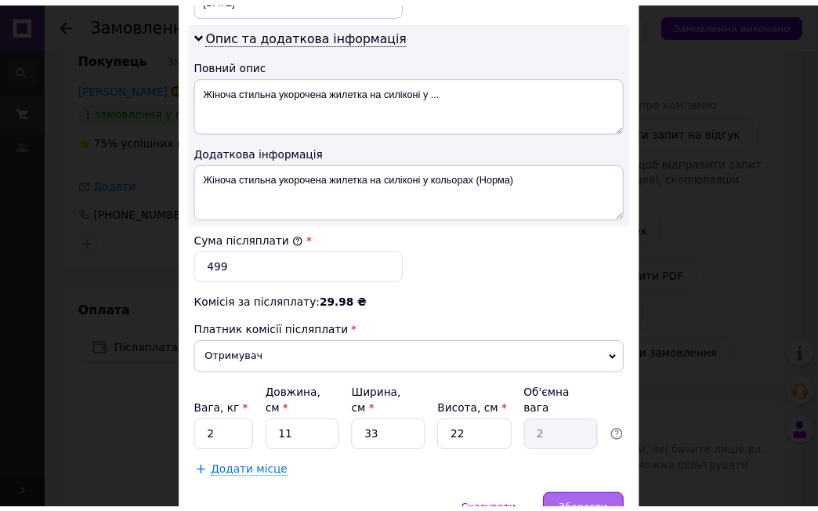
scroll to position [869, 0]
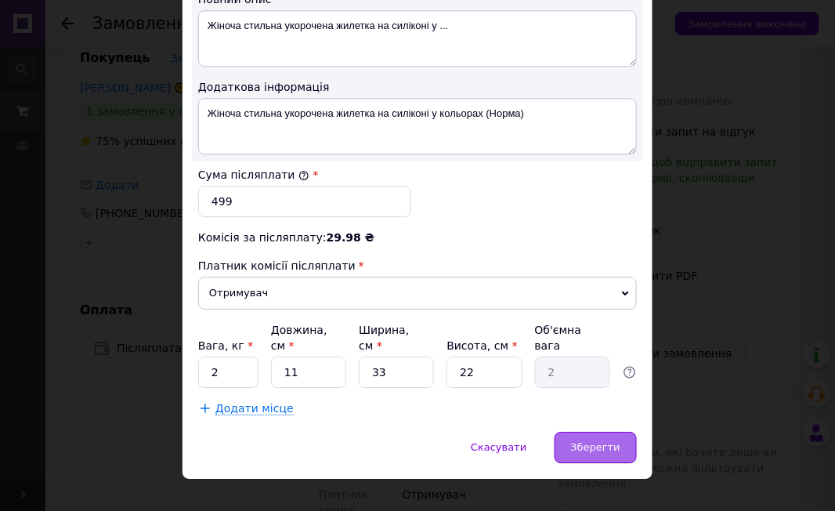
click at [612, 432] on div "Зберегти" at bounding box center [596, 447] width 82 height 31
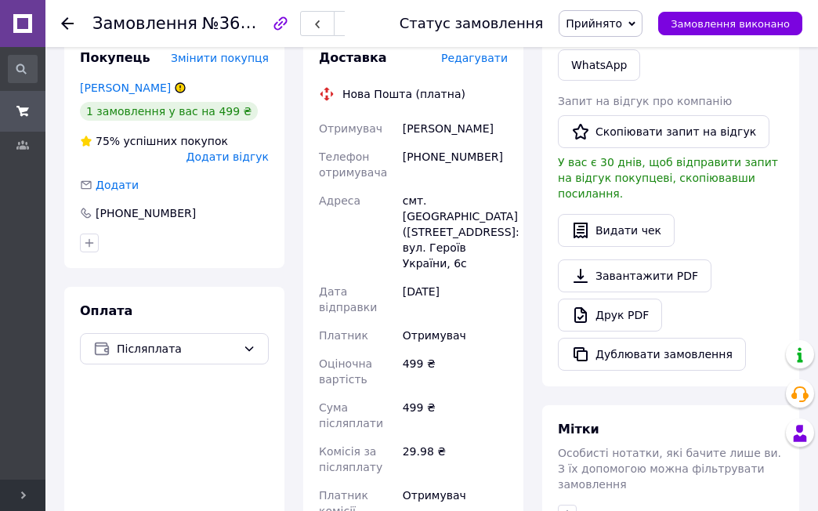
click at [30, 10] on link at bounding box center [22, 23] width 45 height 47
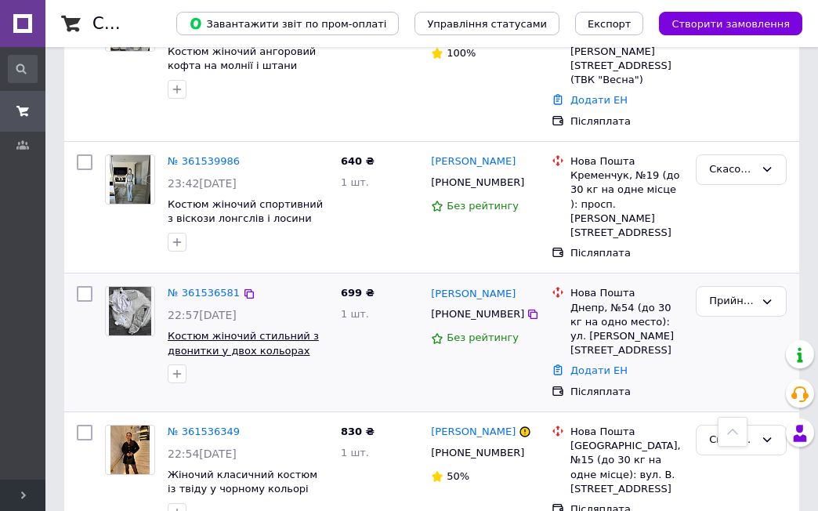
scroll to position [4073, 0]
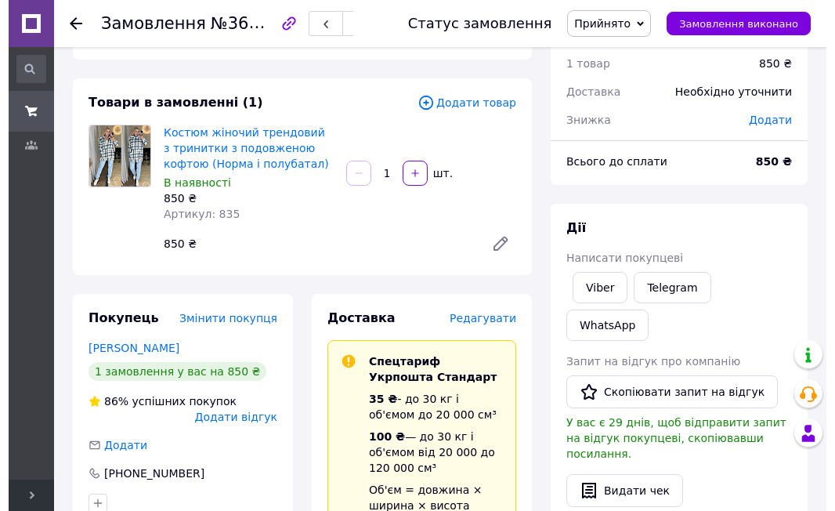
scroll to position [34, 0]
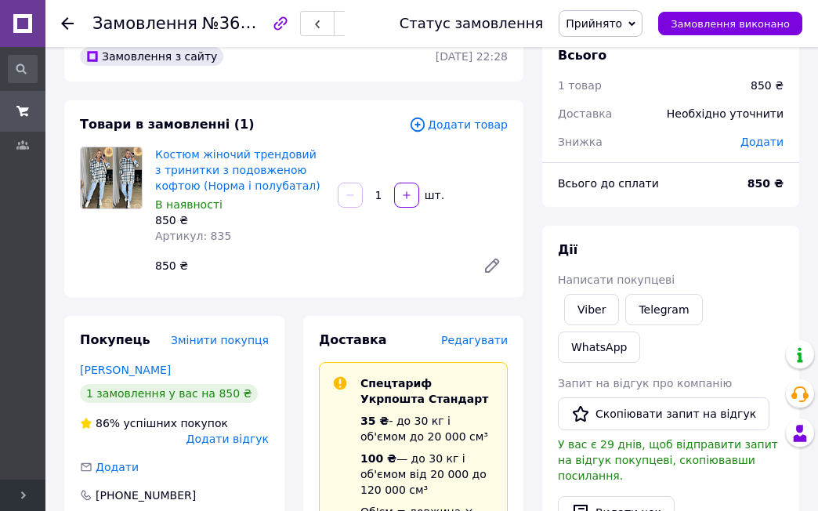
click at [475, 332] on div "Доставка Редагувати" at bounding box center [413, 340] width 189 height 18
click at [477, 338] on span "Редагувати" at bounding box center [474, 340] width 67 height 13
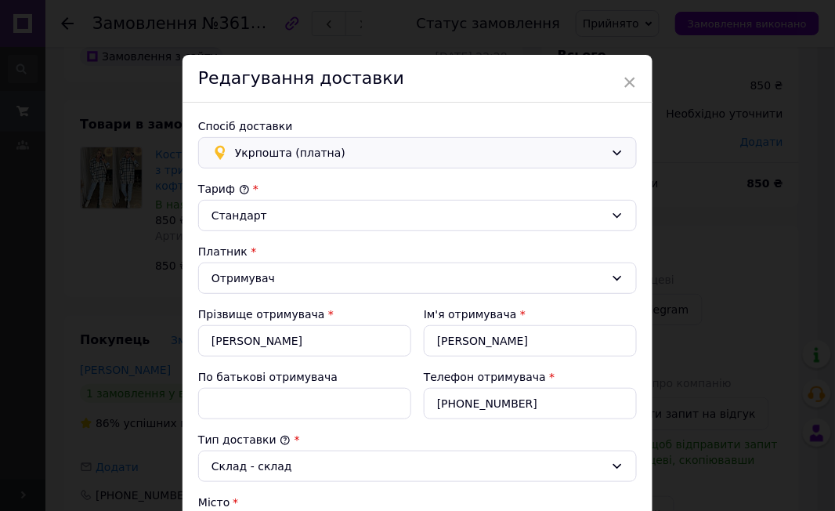
click at [270, 155] on span "Укрпошта (платна)" at bounding box center [420, 152] width 370 height 17
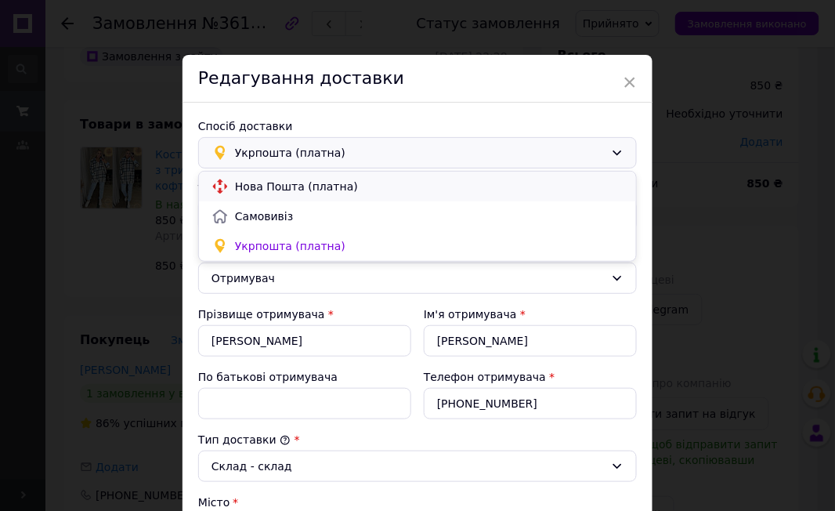
click at [258, 183] on span "Нова Пошта (платна)" at bounding box center [429, 187] width 389 height 16
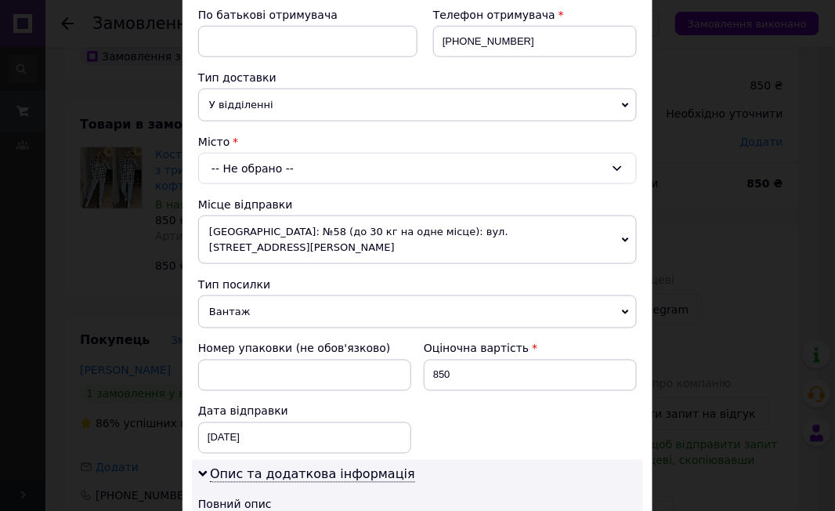
scroll to position [313, 0]
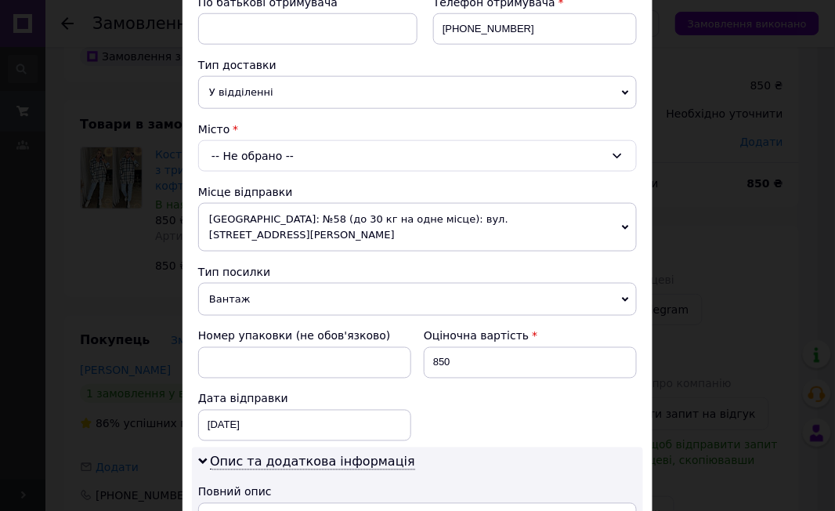
click at [233, 145] on div "-- Не обрано --" at bounding box center [417, 155] width 439 height 31
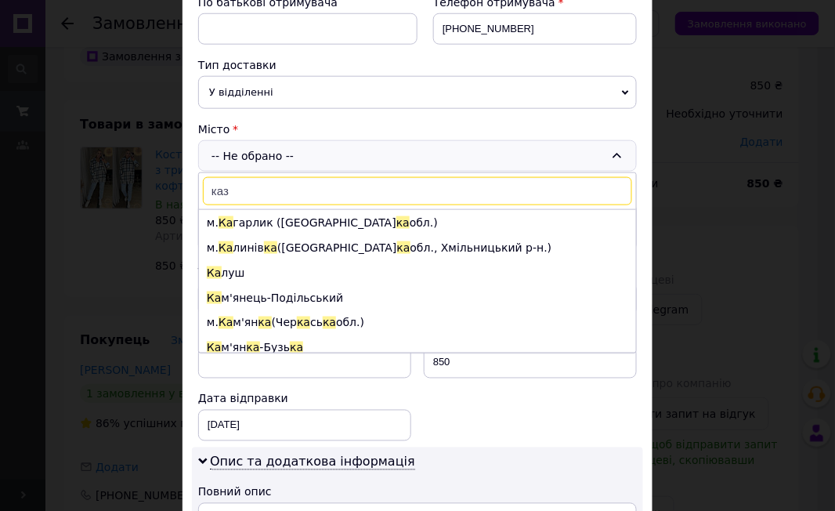
click at [273, 190] on input "каз" at bounding box center [417, 191] width 429 height 28
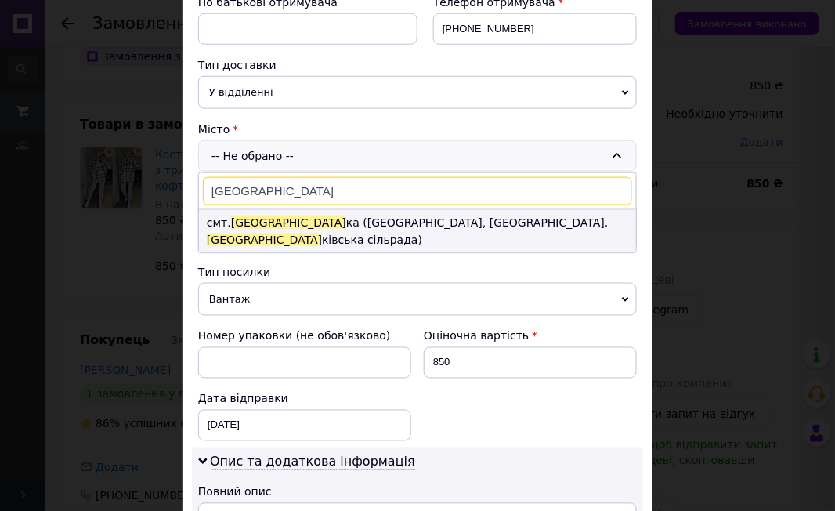
type input "[GEOGRAPHIC_DATA]"
click at [269, 226] on li "смт. [GEOGRAPHIC_DATA] ([GEOGRAPHIC_DATA], [GEOGRAPHIC_DATA]. [GEOGRAPHIC_DATA]…" at bounding box center [417, 231] width 437 height 42
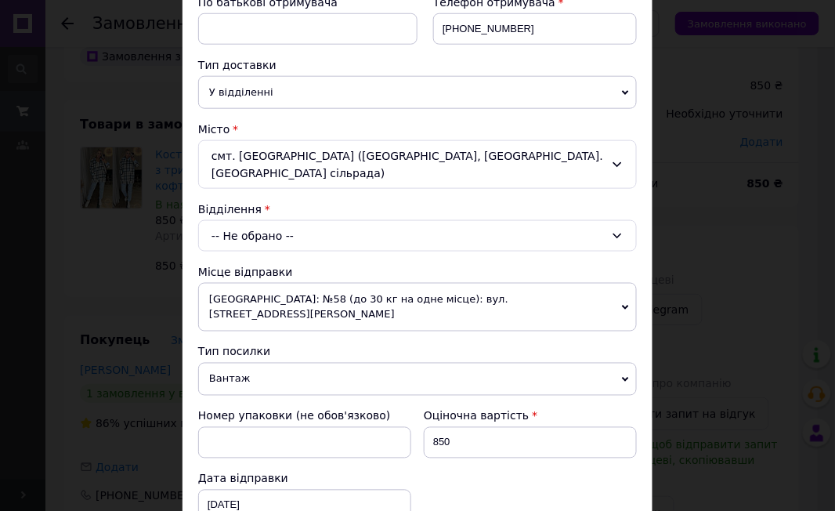
click at [246, 221] on div "-- Не обрано --" at bounding box center [417, 235] width 439 height 31
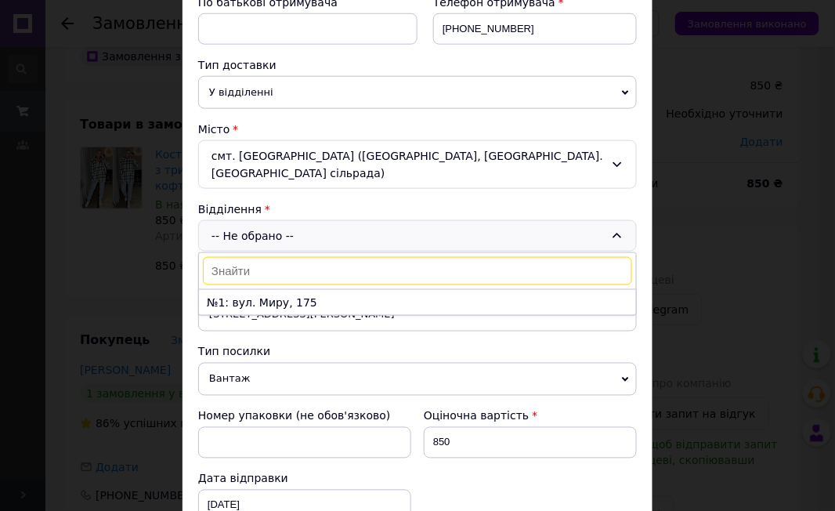
click at [288, 152] on div "смт. [GEOGRAPHIC_DATA] ([GEOGRAPHIC_DATA], [GEOGRAPHIC_DATA]. [GEOGRAPHIC_DATA]…" at bounding box center [417, 164] width 439 height 49
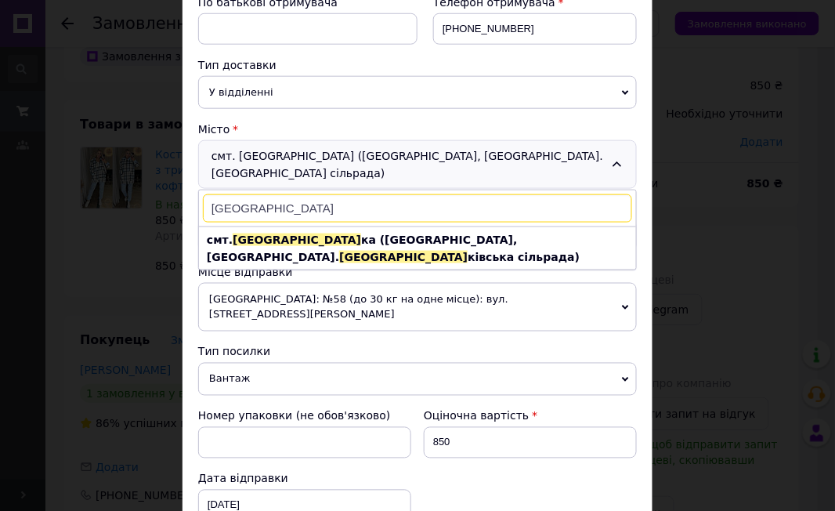
scroll to position [0, 0]
type input "[GEOGRAPHIC_DATA]"
click at [389, 233] on b "смт. [GEOGRAPHIC_DATA] ([GEOGRAPHIC_DATA], [GEOGRAPHIC_DATA]. [GEOGRAPHIC_DATA]…" at bounding box center [393, 248] width 373 height 30
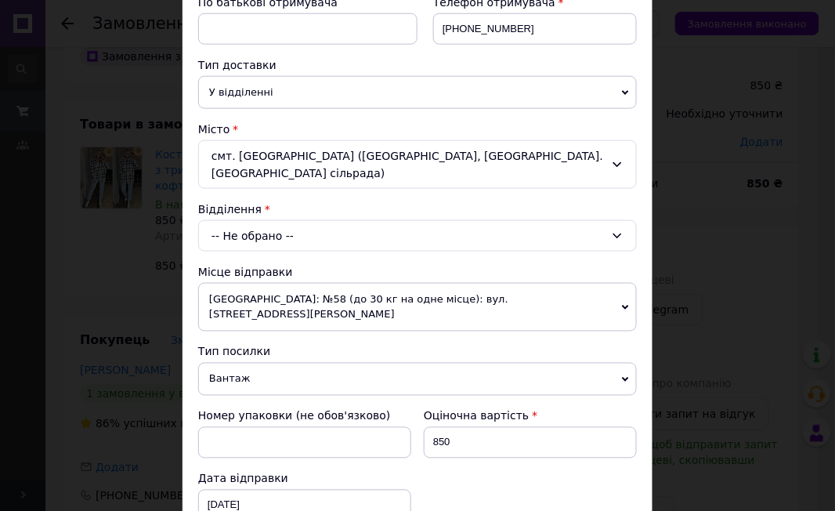
click at [349, 220] on div "-- Не обрано --" at bounding box center [417, 235] width 439 height 31
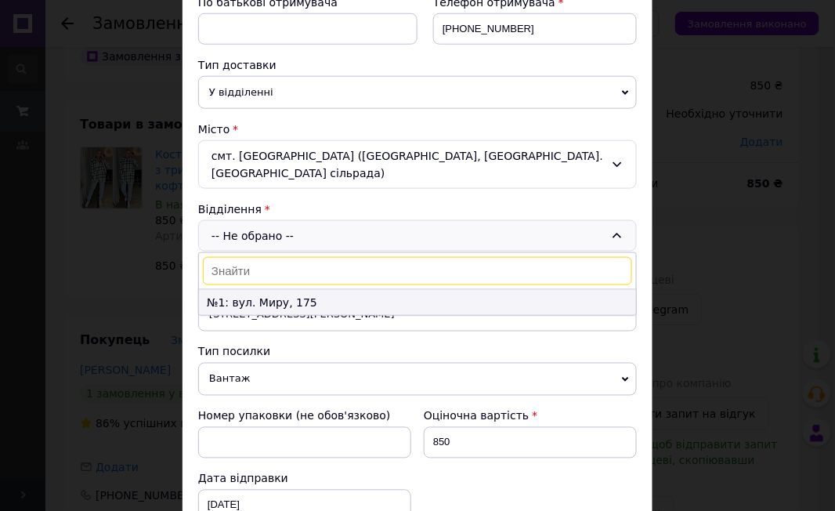
click at [269, 295] on li "№1: вул. Миру, 175" at bounding box center [417, 302] width 437 height 25
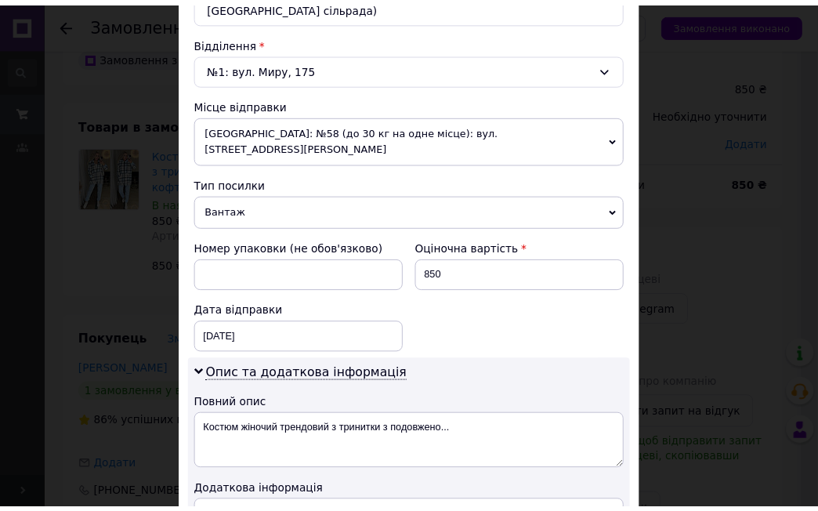
scroll to position [835, 0]
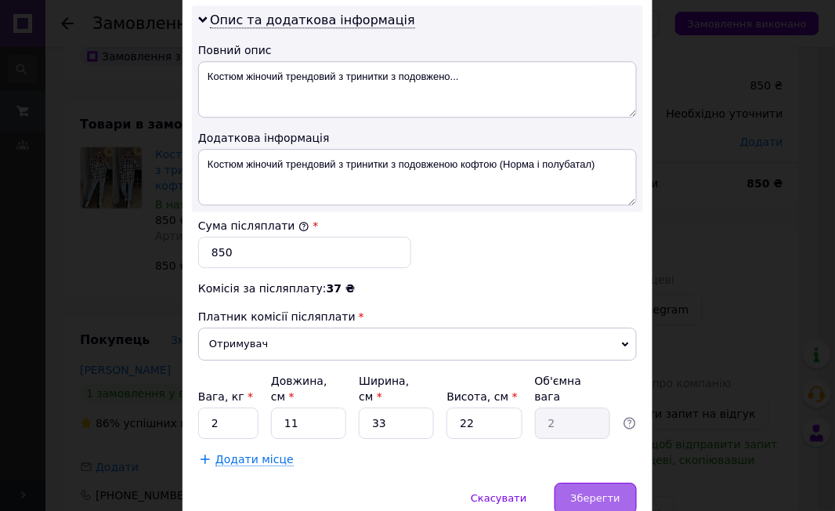
click at [606, 492] on span "Зберегти" at bounding box center [595, 498] width 49 height 12
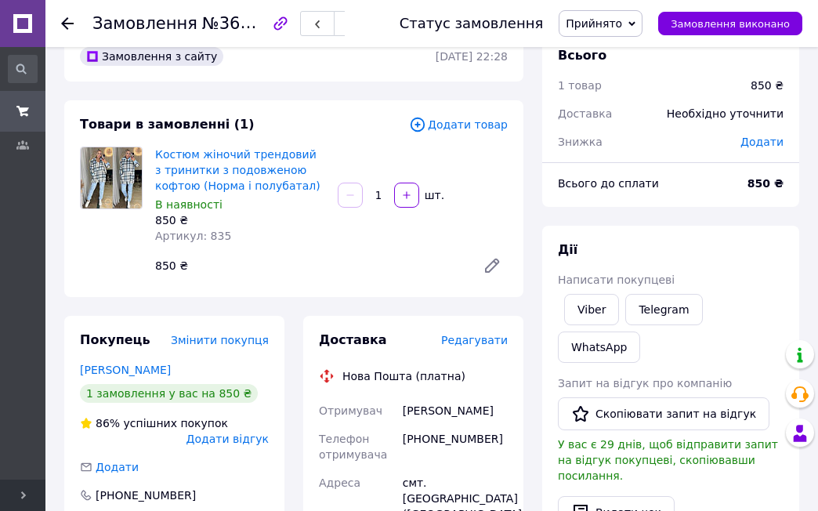
click at [36, 16] on link at bounding box center [22, 23] width 45 height 47
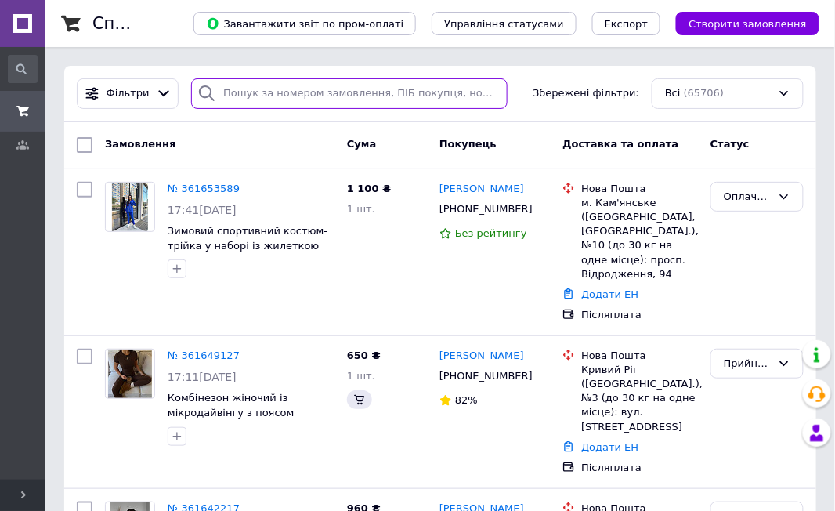
click at [370, 92] on input "search" at bounding box center [349, 93] width 316 height 31
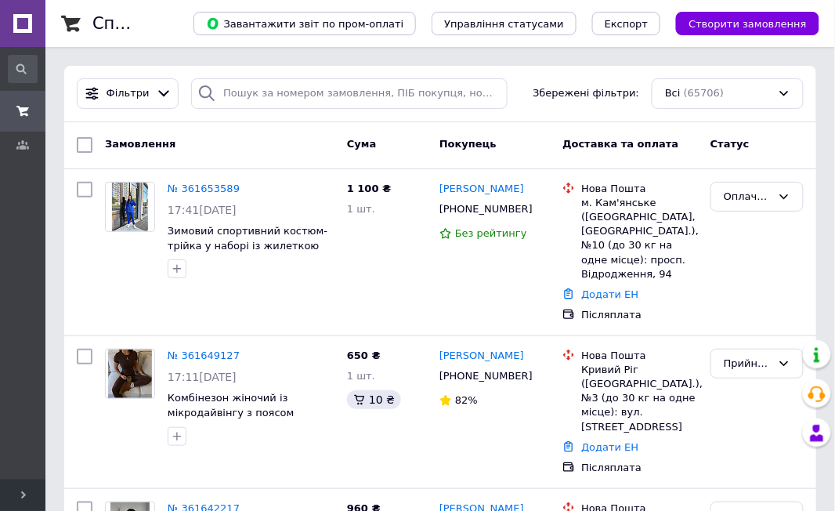
click at [363, 73] on div "Фільтри Збережені фільтри: Всі (65706)" at bounding box center [440, 94] width 752 height 56
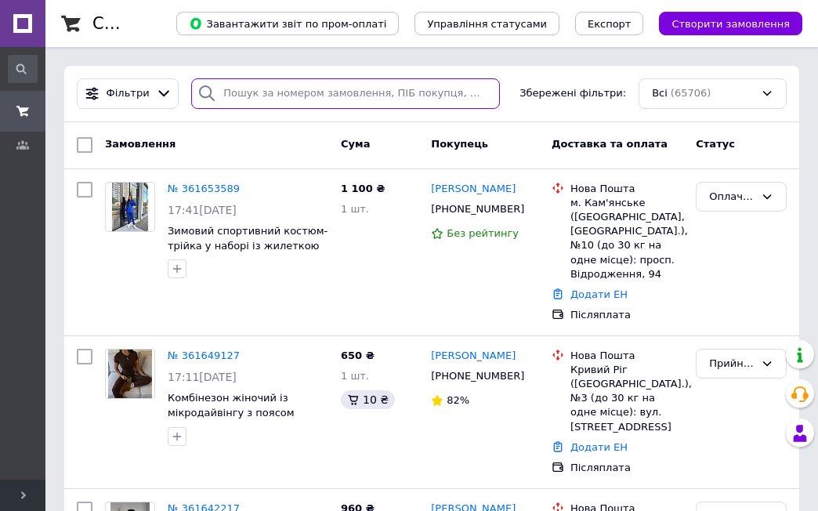
click at [305, 92] on input "search" at bounding box center [345, 93] width 309 height 31
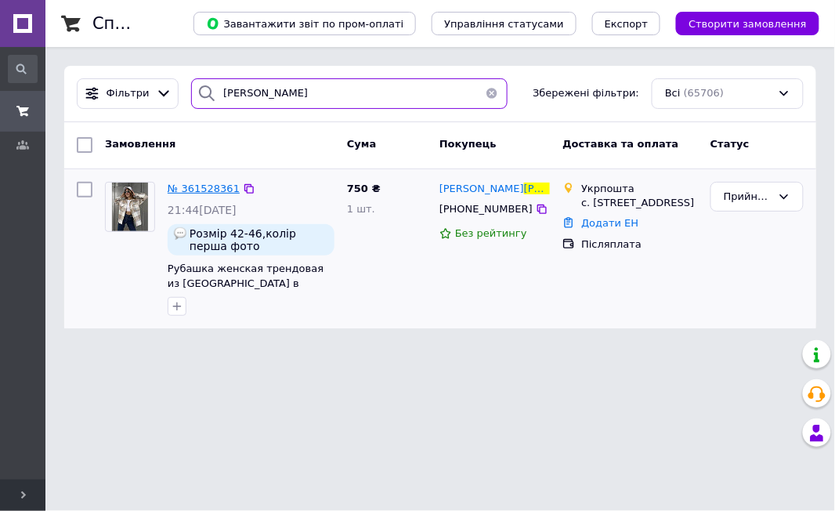
type input "[PERSON_NAME]"
click at [207, 190] on span "№ 361528361" at bounding box center [204, 189] width 72 height 12
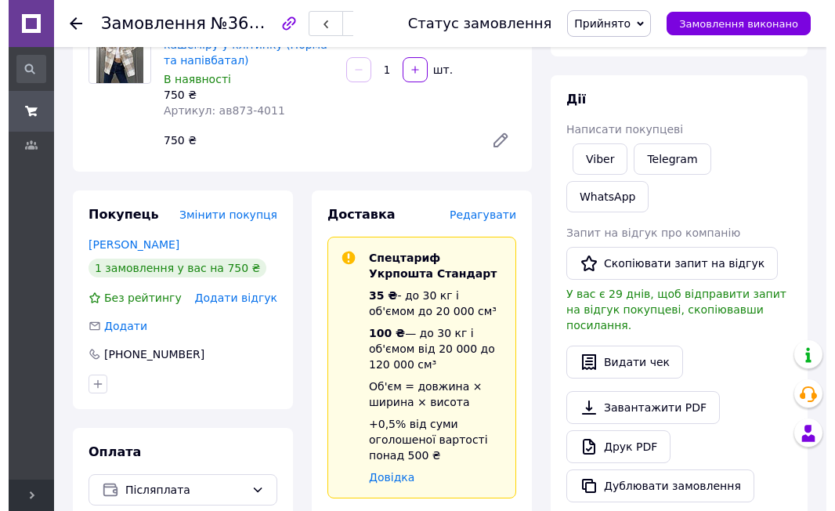
scroll to position [104, 0]
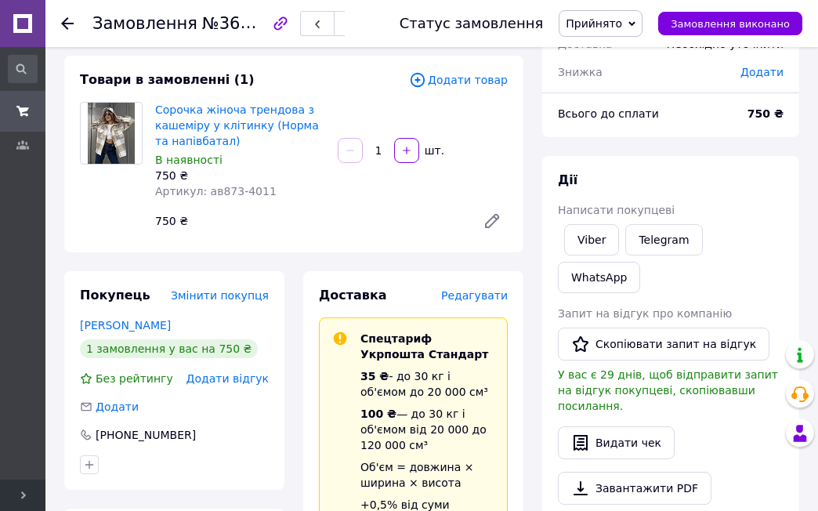
click at [483, 289] on span "Редагувати" at bounding box center [474, 295] width 67 height 13
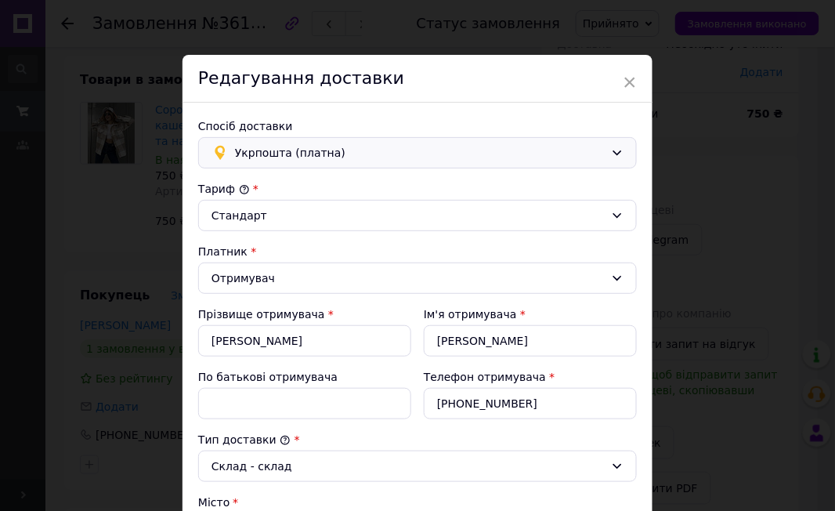
click at [252, 139] on div "Укрпошта (платна)" at bounding box center [417, 152] width 439 height 31
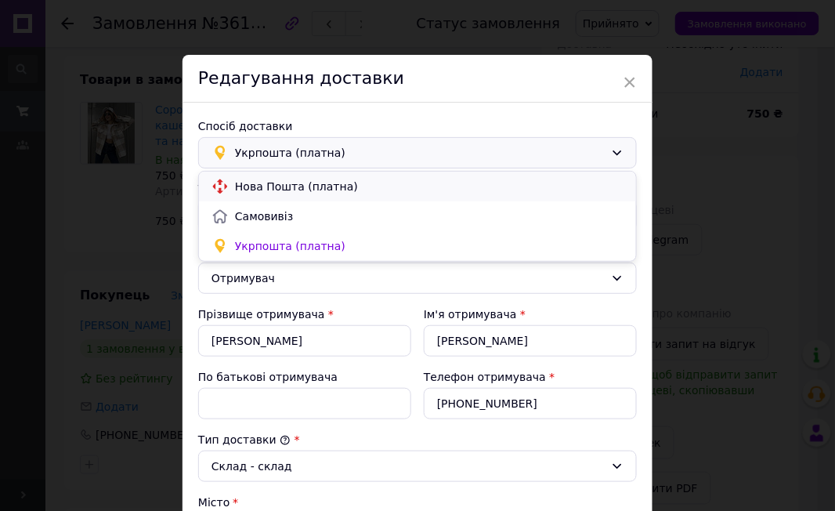
click at [273, 183] on span "Нова Пошта (платна)" at bounding box center [429, 187] width 389 height 16
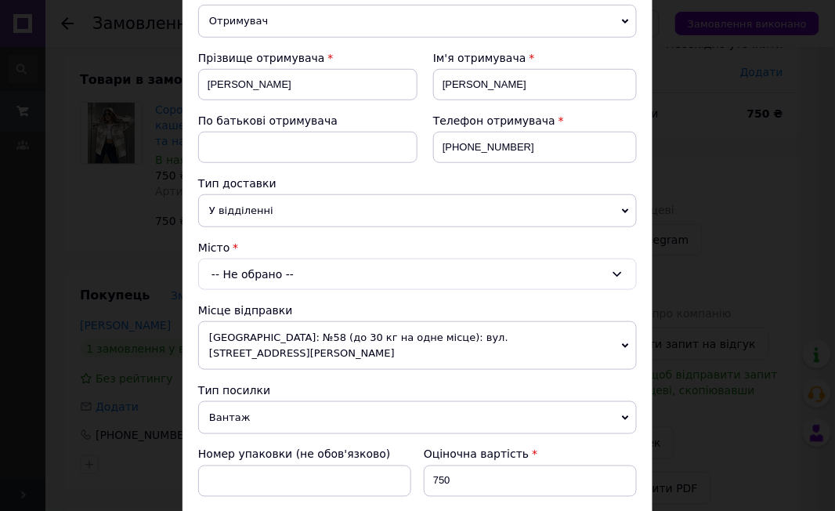
scroll to position [208, 0]
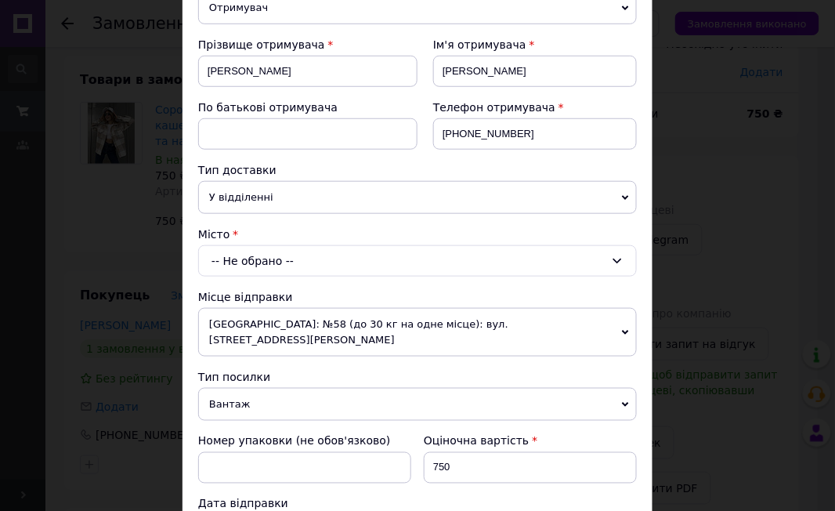
click at [249, 267] on div "-- Не обрано --" at bounding box center [417, 260] width 439 height 31
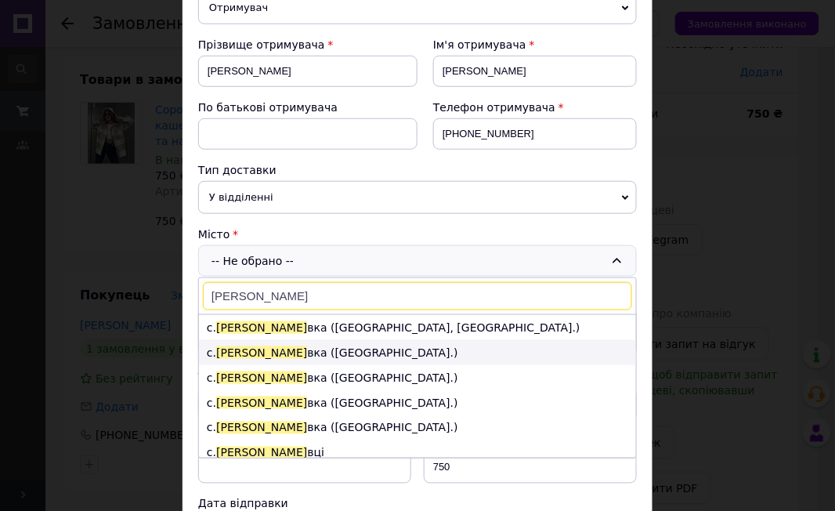
type input "[PERSON_NAME]"
click at [287, 354] on li "с. [GEOGRAPHIC_DATA] вка ([GEOGRAPHIC_DATA].)" at bounding box center [417, 352] width 437 height 25
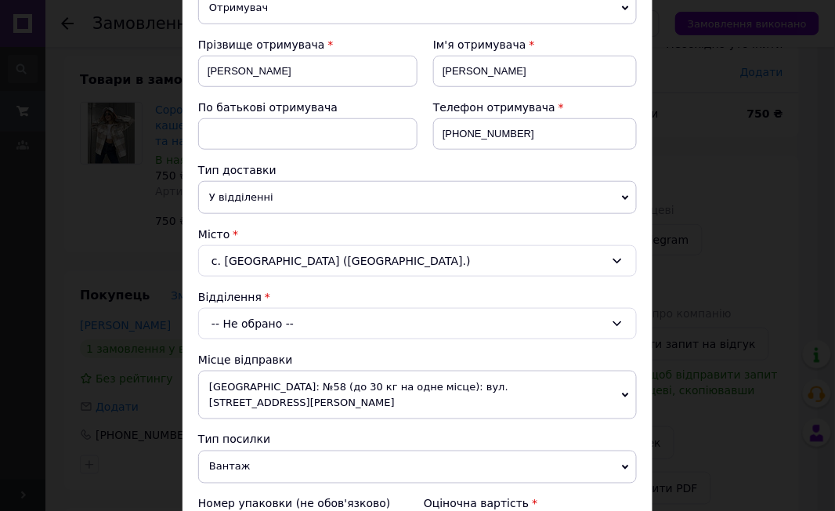
click at [262, 320] on div "-- Не обрано --" at bounding box center [417, 323] width 439 height 31
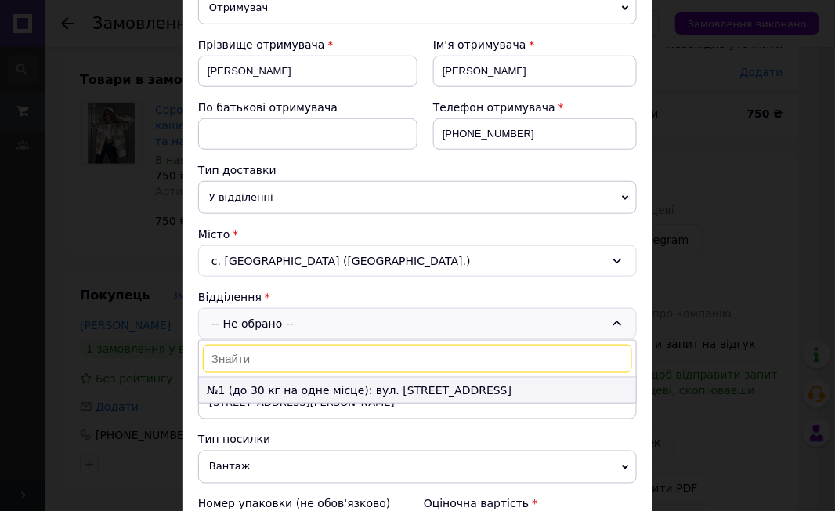
click at [367, 392] on li "№1 (до 30 кг на одне місце): вул. [STREET_ADDRESS]" at bounding box center [417, 390] width 437 height 25
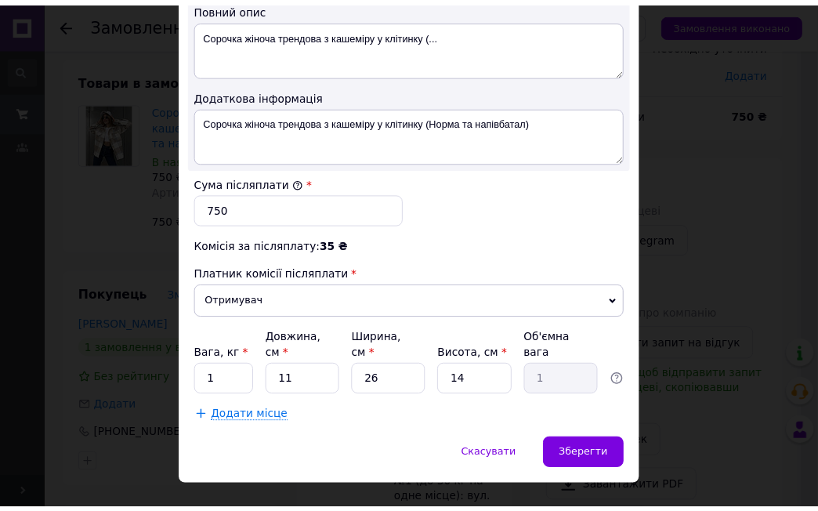
scroll to position [869, 0]
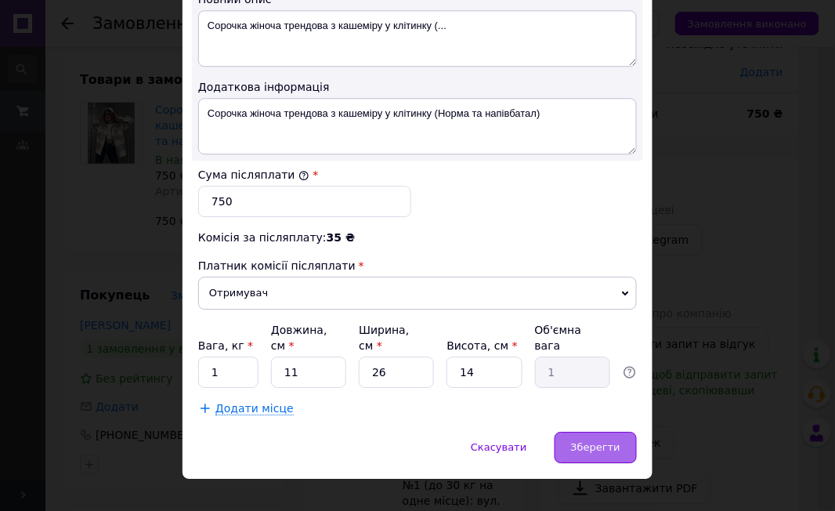
click at [616, 441] on span "Зберегти" at bounding box center [595, 447] width 49 height 12
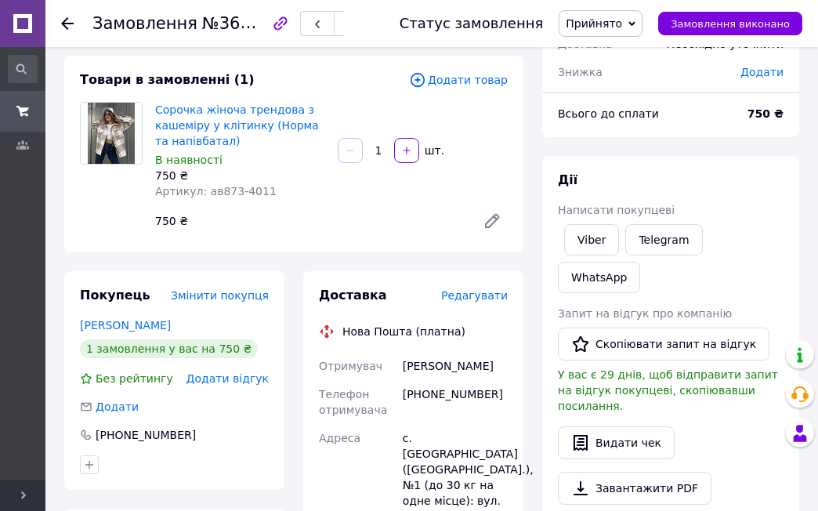
click at [16, 20] on link at bounding box center [22, 23] width 45 height 47
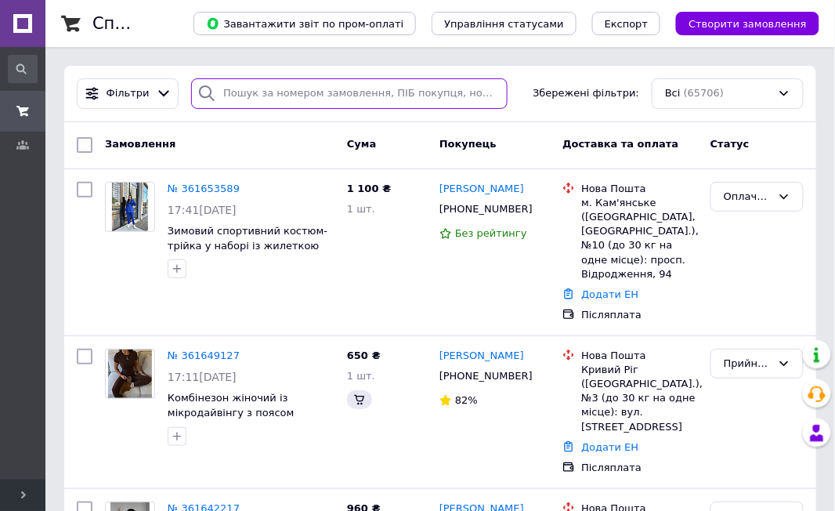
click at [316, 80] on input "search" at bounding box center [349, 93] width 316 height 31
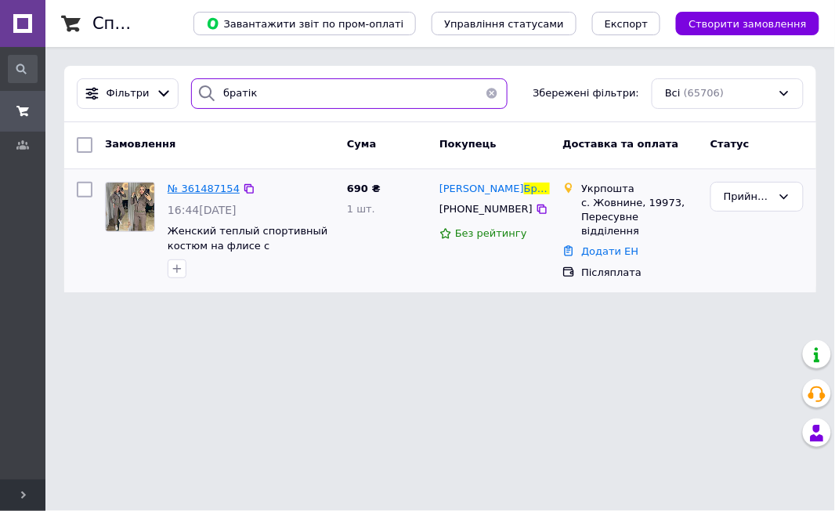
type input "братік"
click at [195, 186] on span "№ 361487154" at bounding box center [204, 189] width 72 height 12
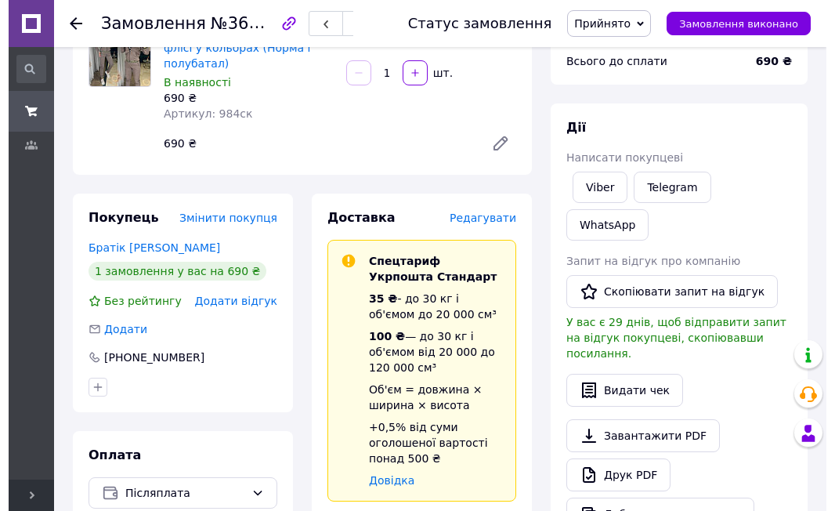
scroll to position [104, 0]
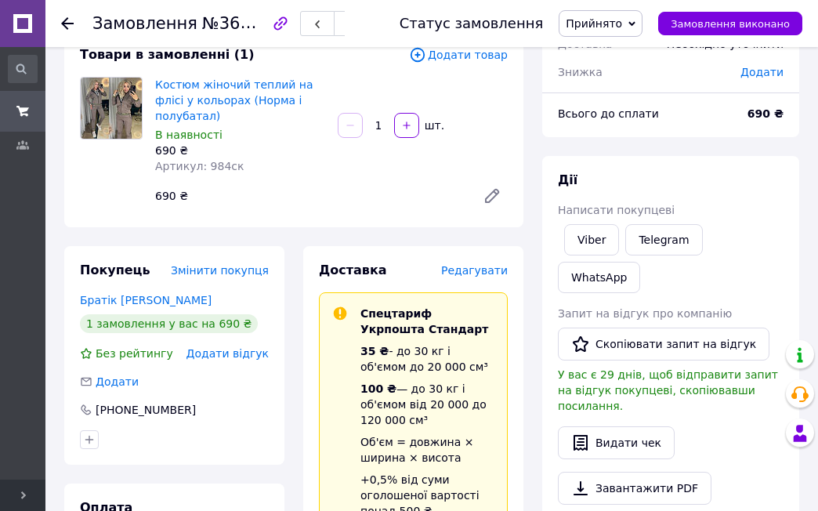
click at [478, 264] on span "Редагувати" at bounding box center [474, 270] width 67 height 13
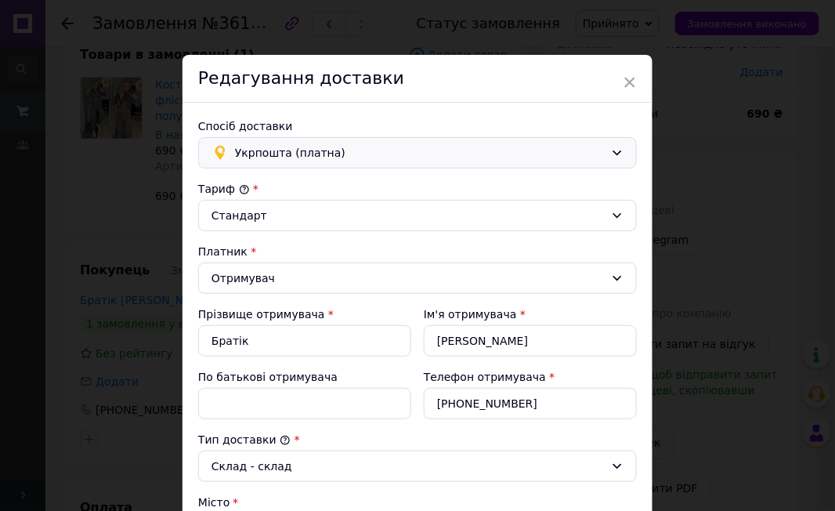
click at [274, 152] on span "Укрпошта (платна)" at bounding box center [420, 152] width 370 height 17
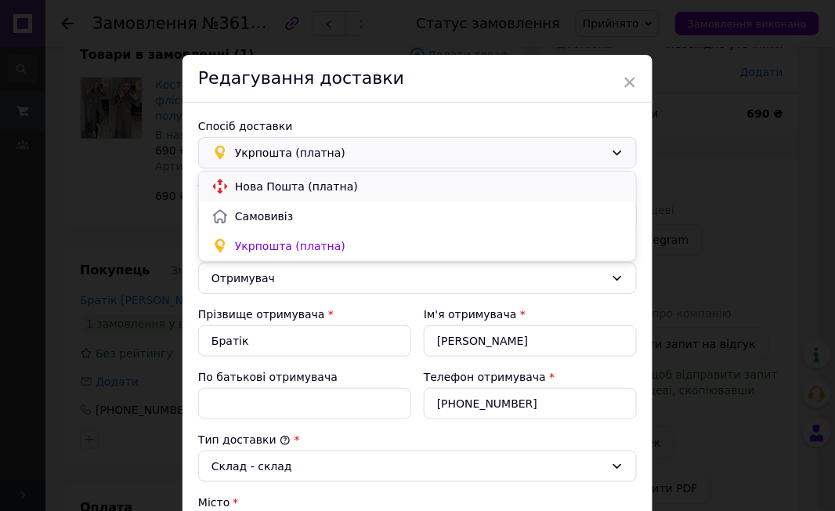
click at [277, 183] on span "Нова Пошта (платна)" at bounding box center [429, 187] width 389 height 16
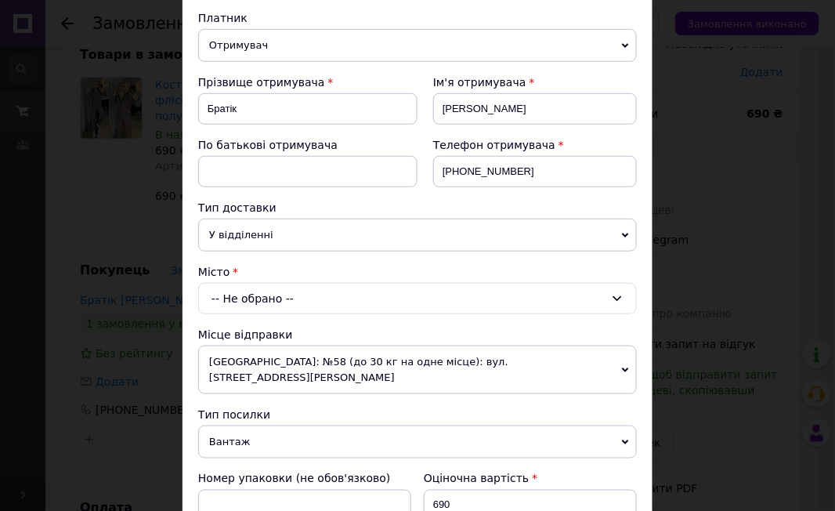
scroll to position [208, 0]
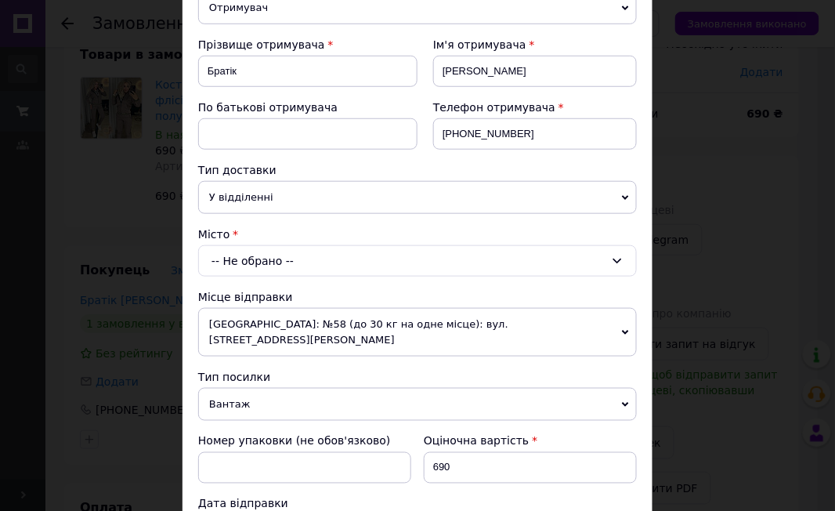
click at [248, 266] on div "-- Не обрано --" at bounding box center [417, 260] width 439 height 31
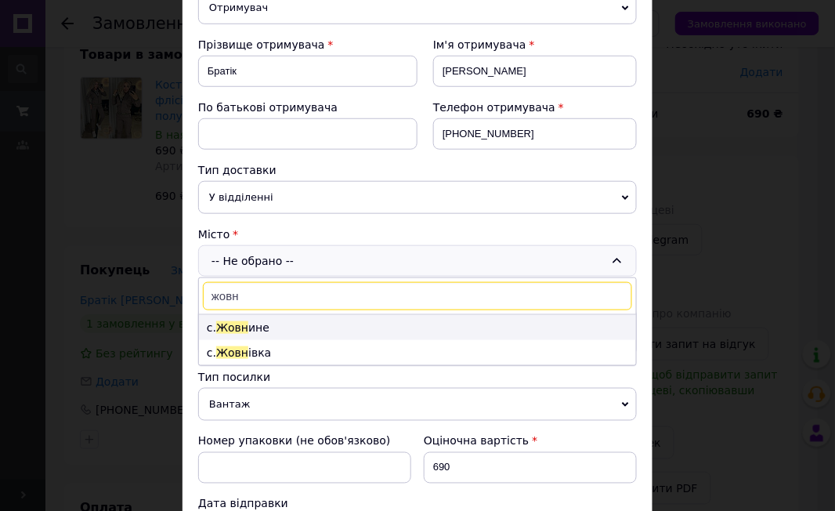
type input "жовн"
click at [245, 327] on li "с. Жовн ине" at bounding box center [417, 327] width 437 height 25
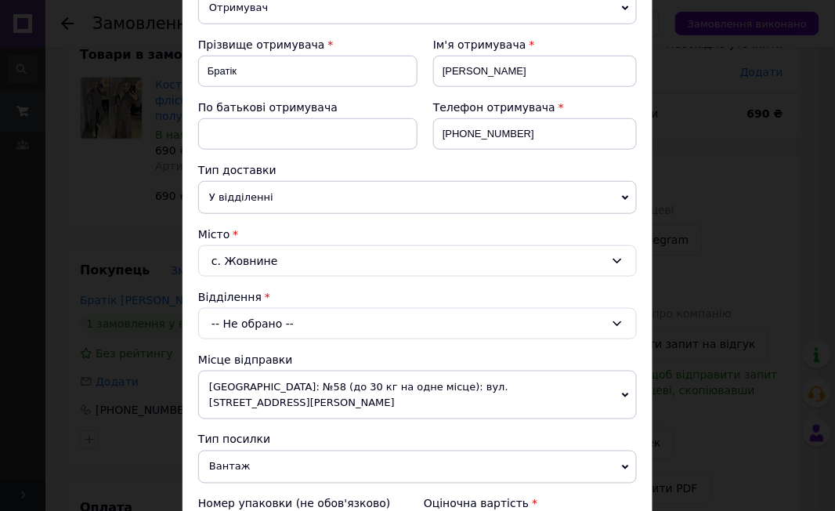
click at [239, 331] on div "-- Не обрано --" at bounding box center [417, 323] width 439 height 31
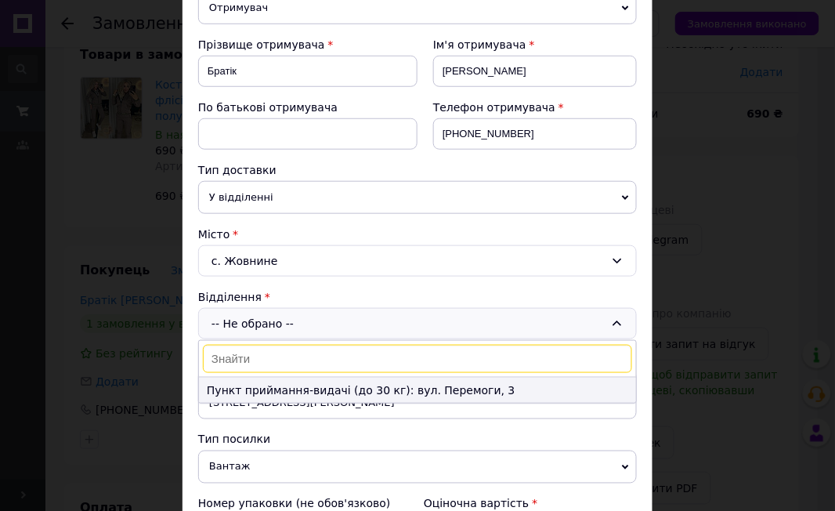
click at [324, 386] on li "Пункт приймання-видачі (до 30 кг): вул. Перемоги, 3" at bounding box center [417, 390] width 437 height 25
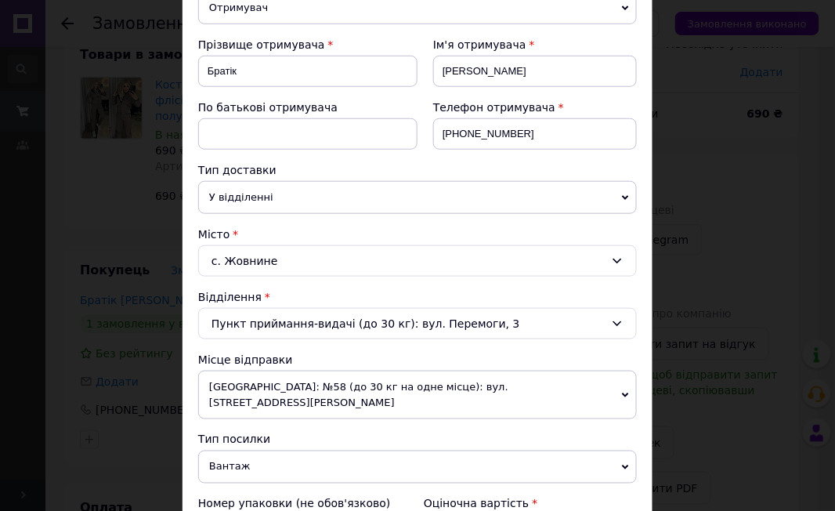
click at [316, 276] on div "с. Жовнине" at bounding box center [417, 260] width 439 height 31
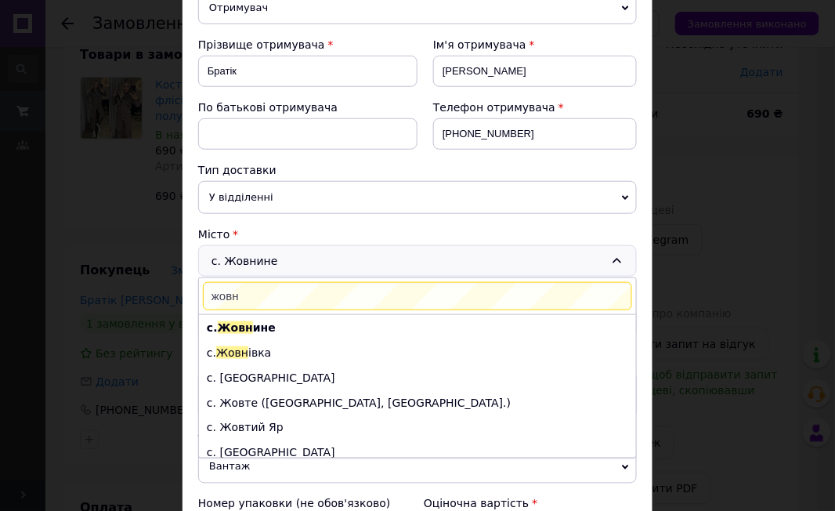
scroll to position [0, 0]
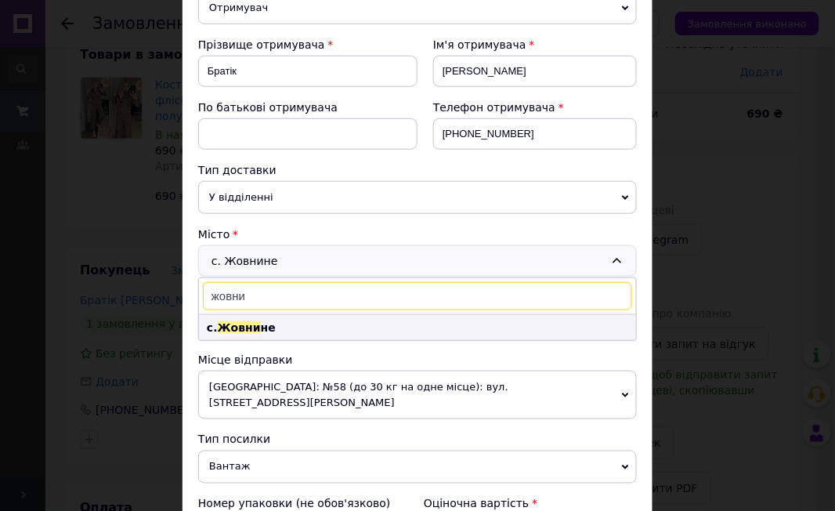
type input "жовни"
click at [241, 329] on span "Жовни" at bounding box center [239, 327] width 43 height 13
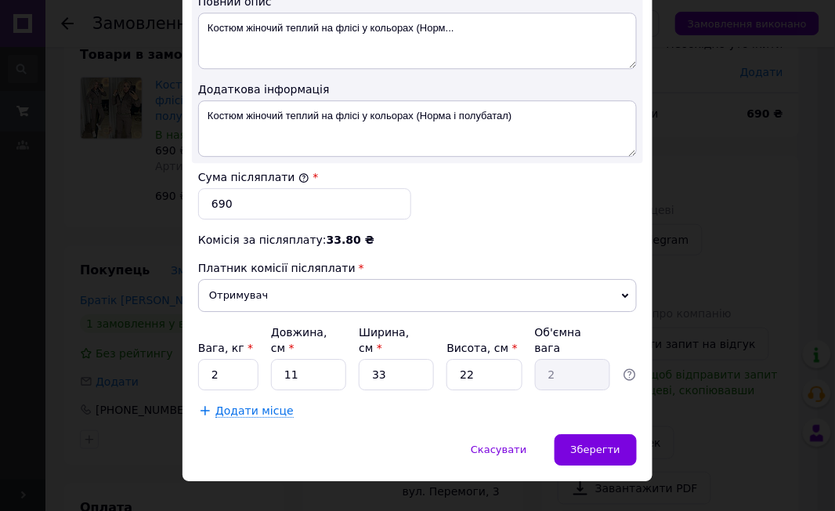
scroll to position [869, 0]
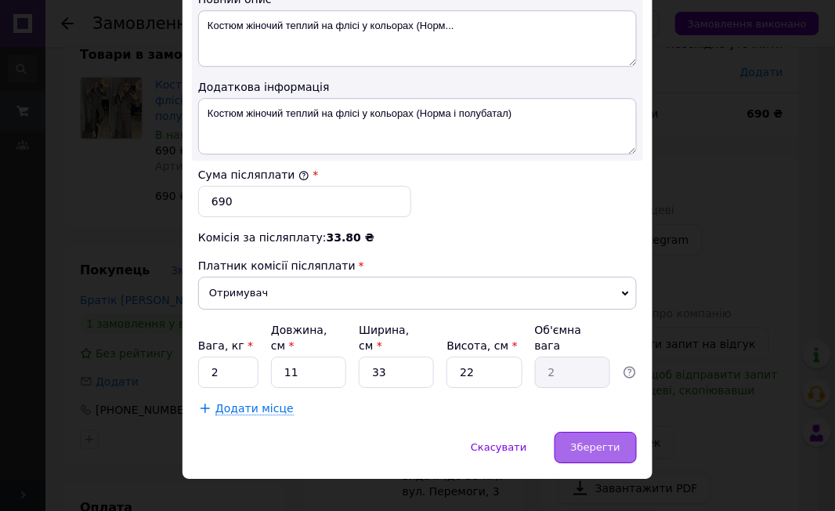
click at [574, 432] on div "Зберегти" at bounding box center [596, 447] width 82 height 31
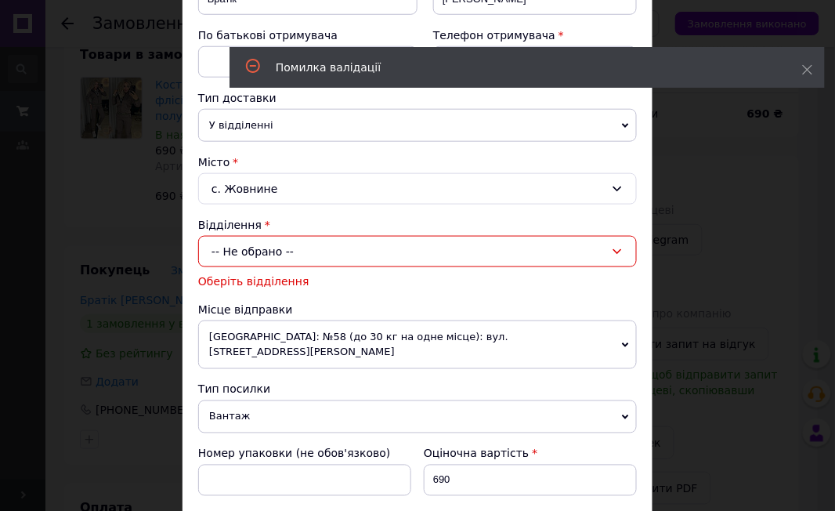
scroll to position [264, 0]
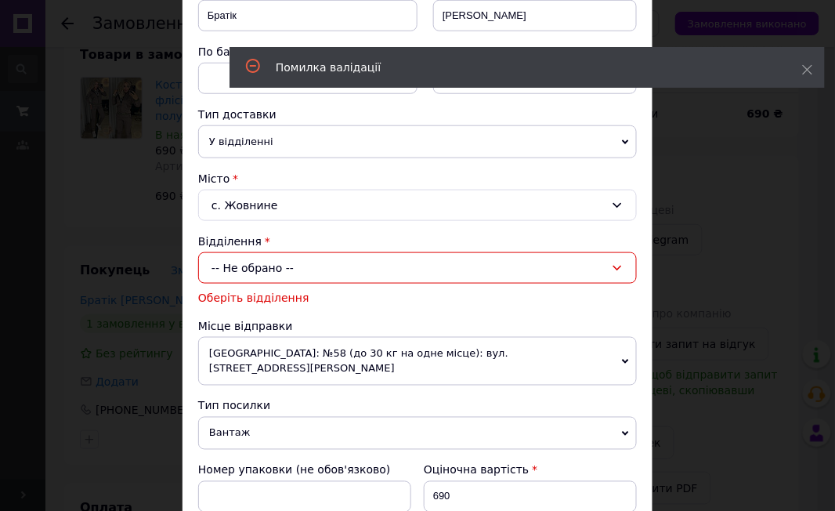
click at [276, 268] on div "-- Не обрано --" at bounding box center [417, 267] width 439 height 31
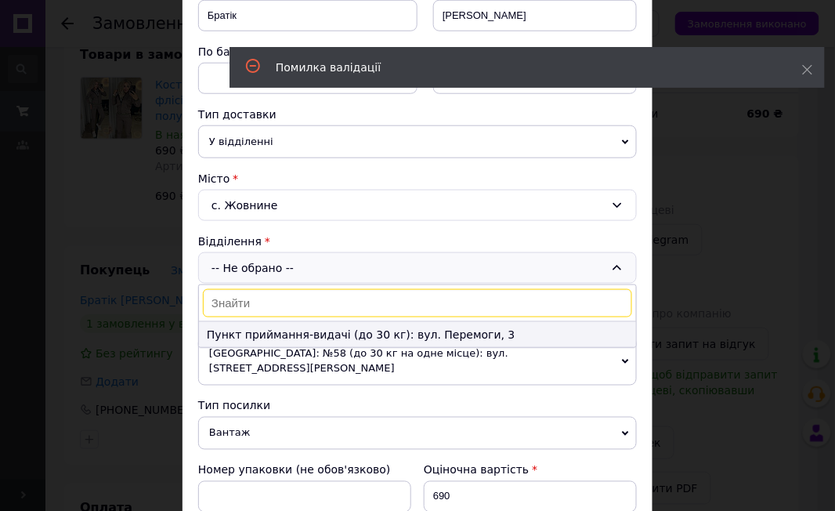
click at [543, 331] on li "Пункт приймання-видачі (до 30 кг): вул. Перемоги, 3" at bounding box center [417, 334] width 437 height 25
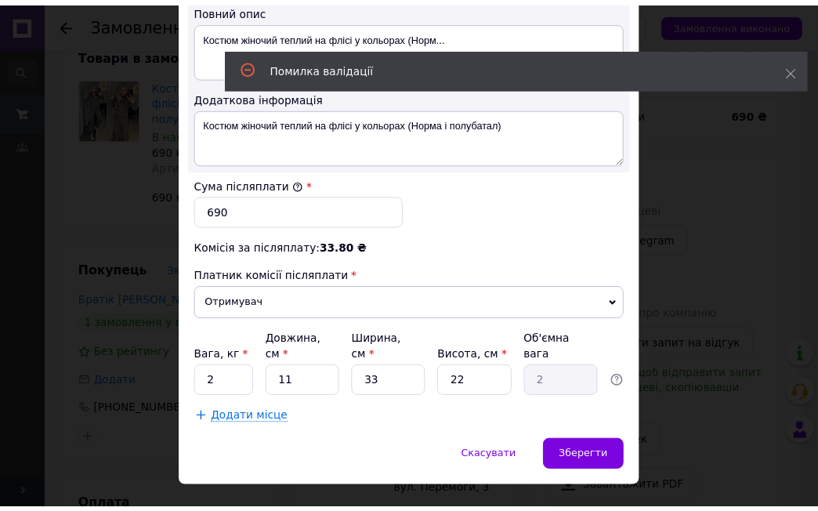
scroll to position [869, 0]
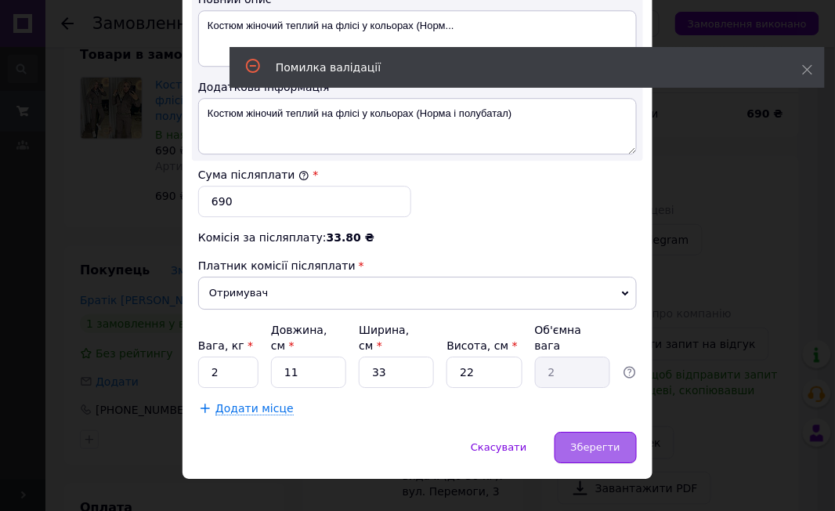
click at [603, 432] on div "Зберегти" at bounding box center [596, 447] width 82 height 31
